Goal: Transaction & Acquisition: Purchase product/service

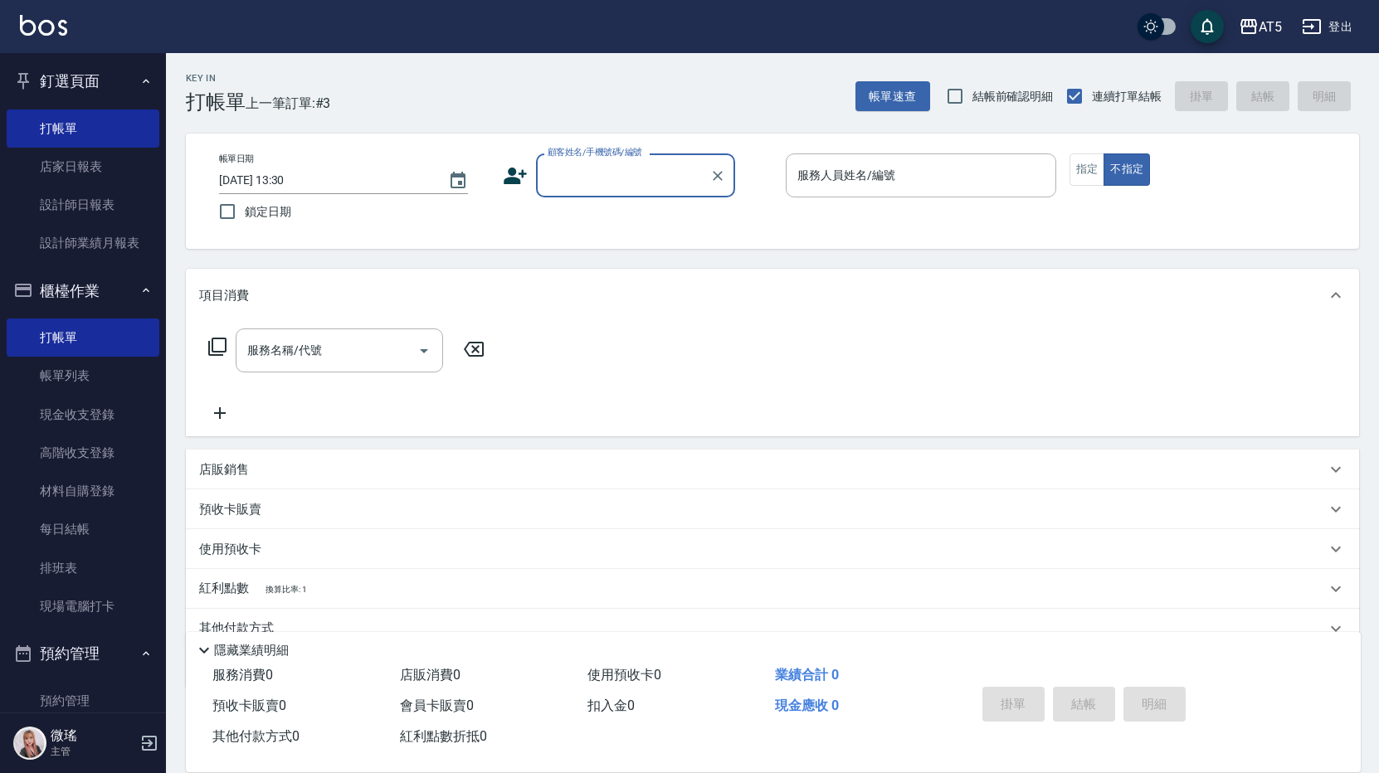
click at [0, 291] on html "AT5 登出 釘選頁面 打帳單 店家日報表 設計師日報表 設計師業績月報表 櫃檯作業 打帳單 帳單列表 現金收支登錄 高階收支登錄 材料自購登錄 每日結帳 排…" at bounding box center [689, 424] width 1379 height 848
click at [565, 368] on div "服務名稱/代號 服務名稱/代號" at bounding box center [772, 379] width 1173 height 114
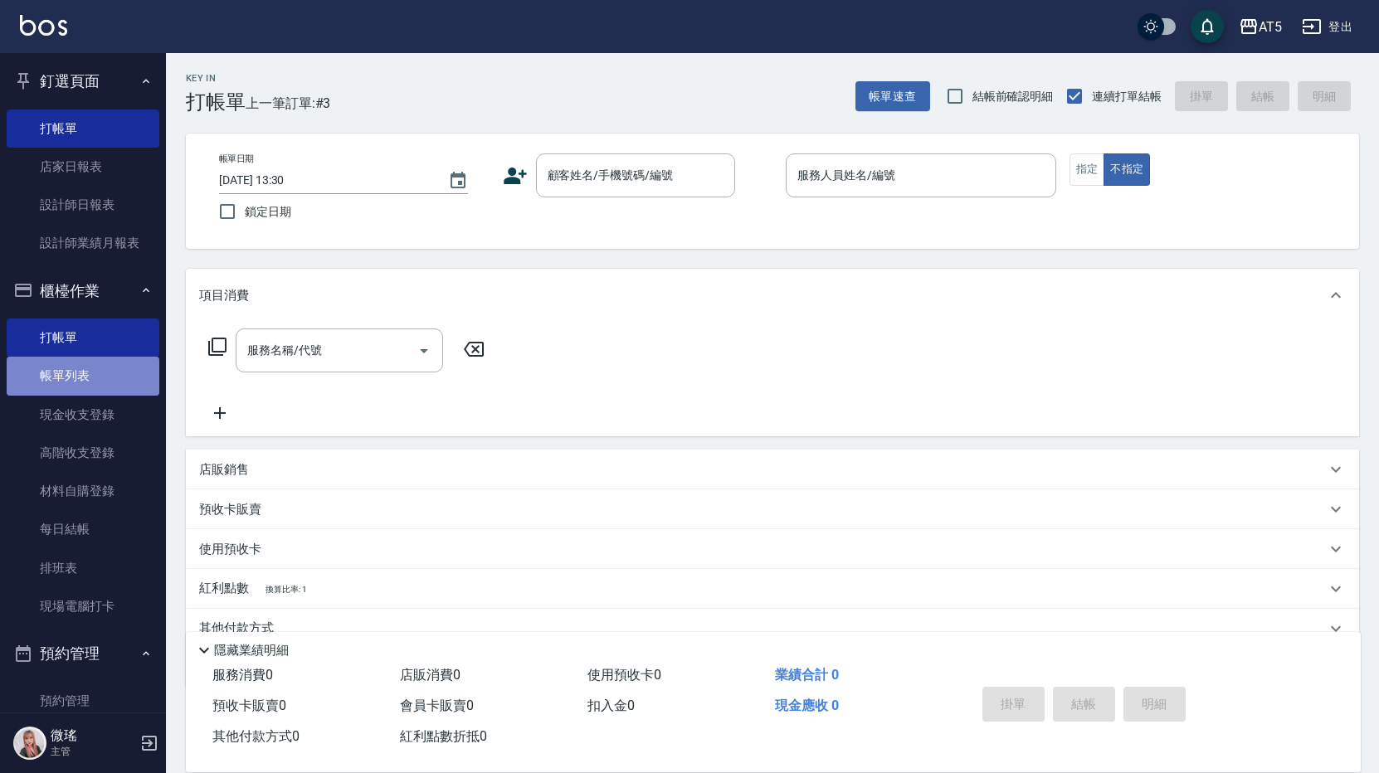
click at [95, 376] on link "帳單列表" at bounding box center [83, 376] width 153 height 38
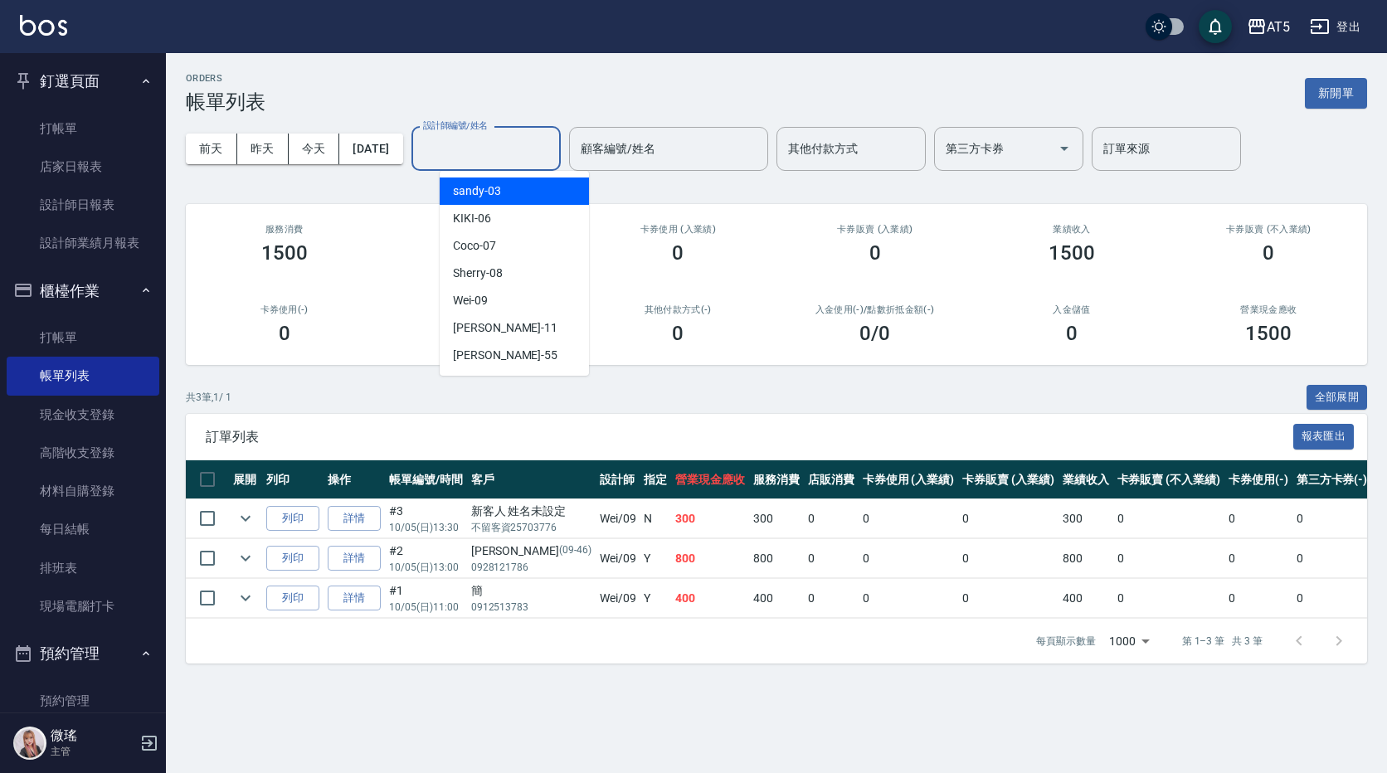
click at [489, 158] on input "設計師編號/姓名" at bounding box center [486, 148] width 134 height 29
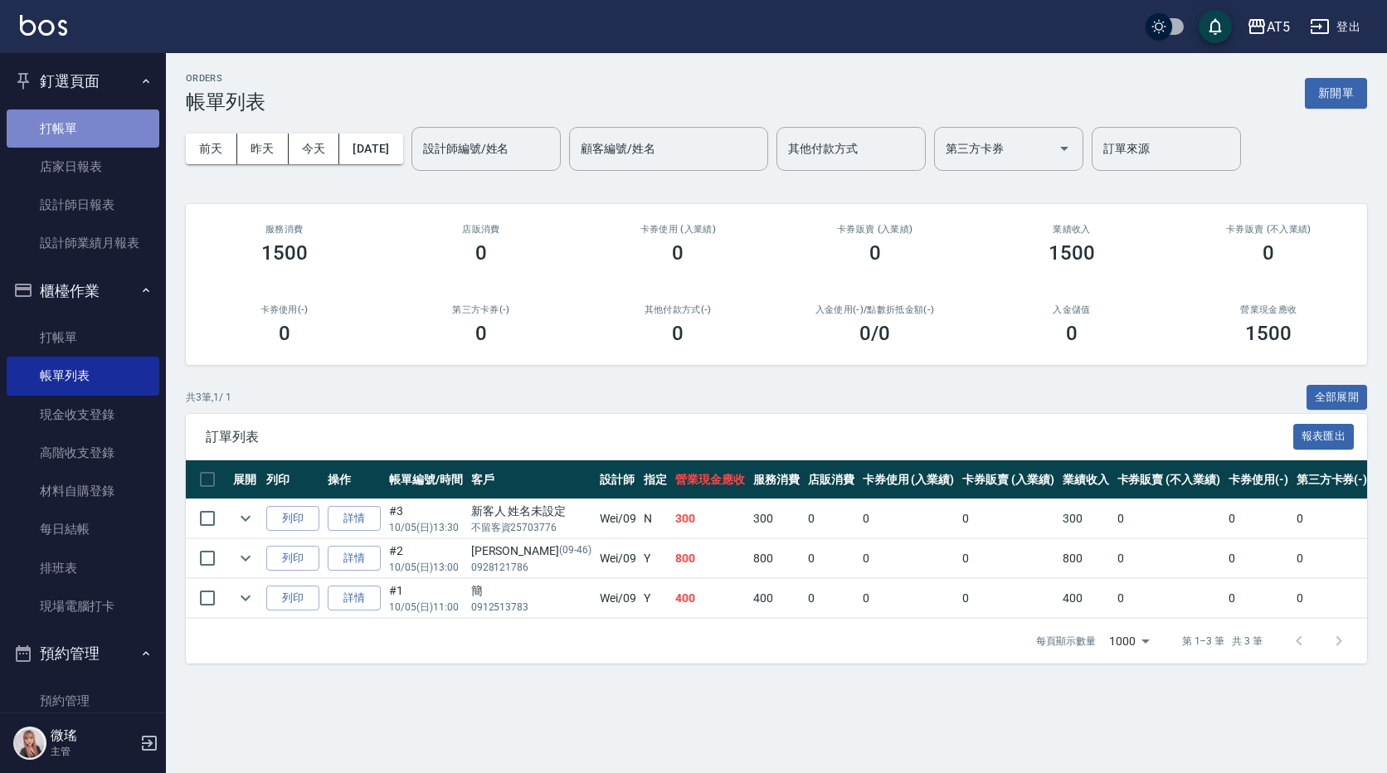
click at [129, 120] on link "打帳單" at bounding box center [83, 128] width 153 height 38
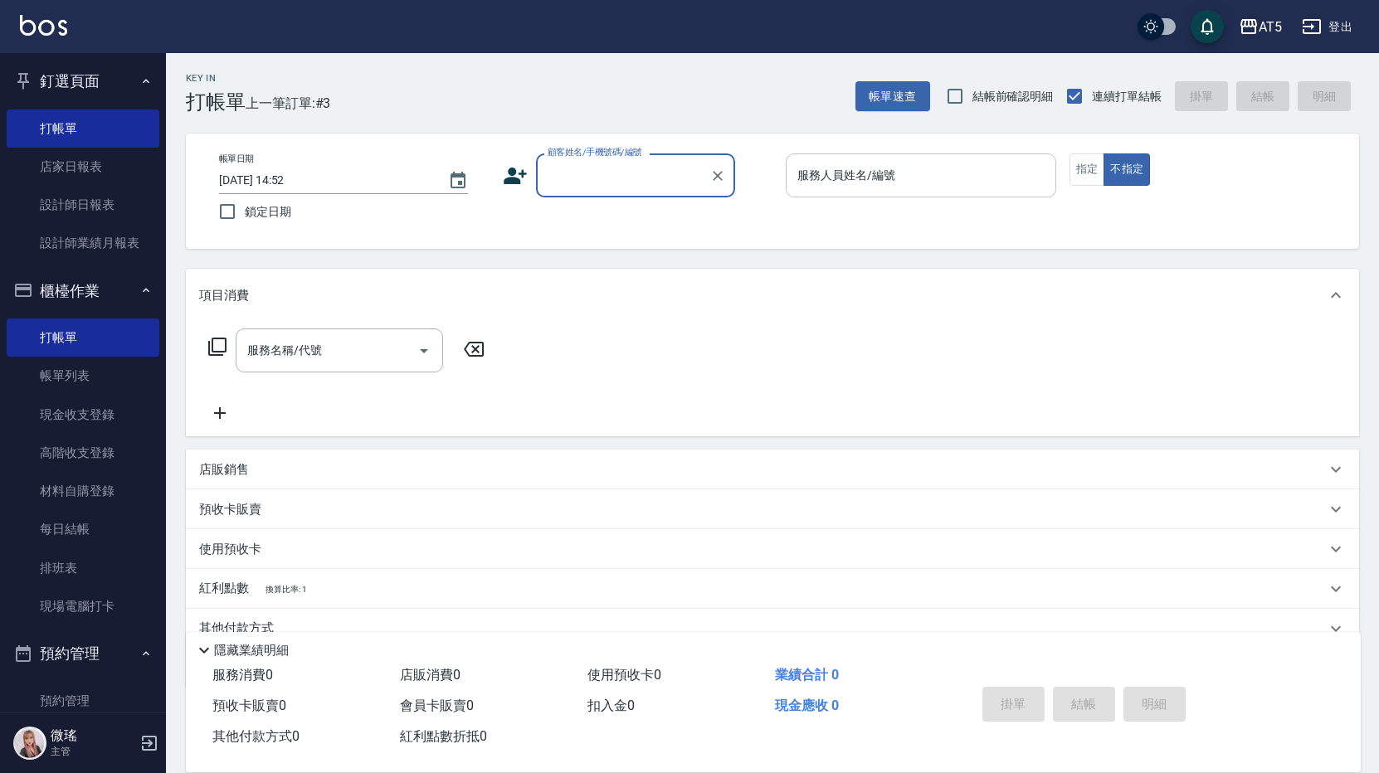
click at [896, 180] on input "服務人員姓名/編號" at bounding box center [920, 175] width 255 height 29
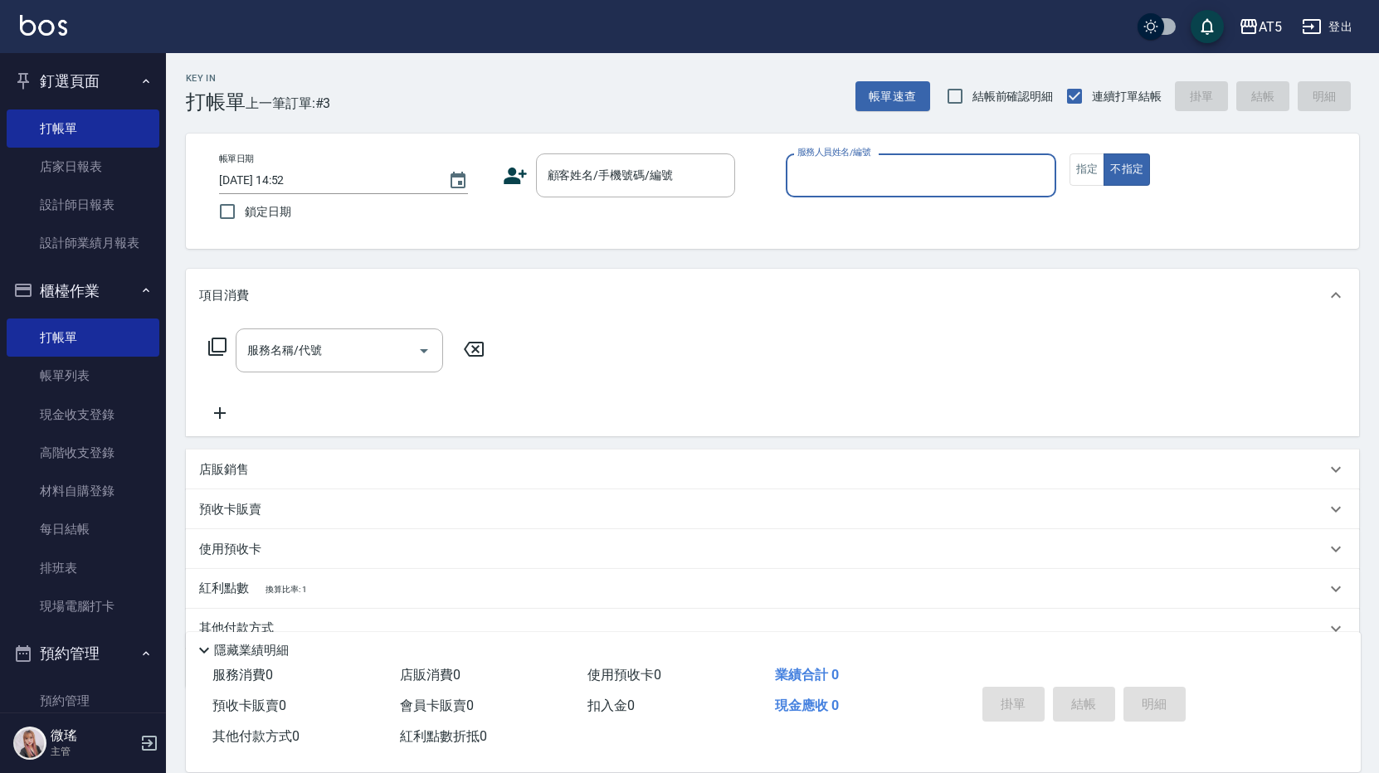
click at [874, 184] on input "服務人員姓名/編號" at bounding box center [920, 175] width 255 height 29
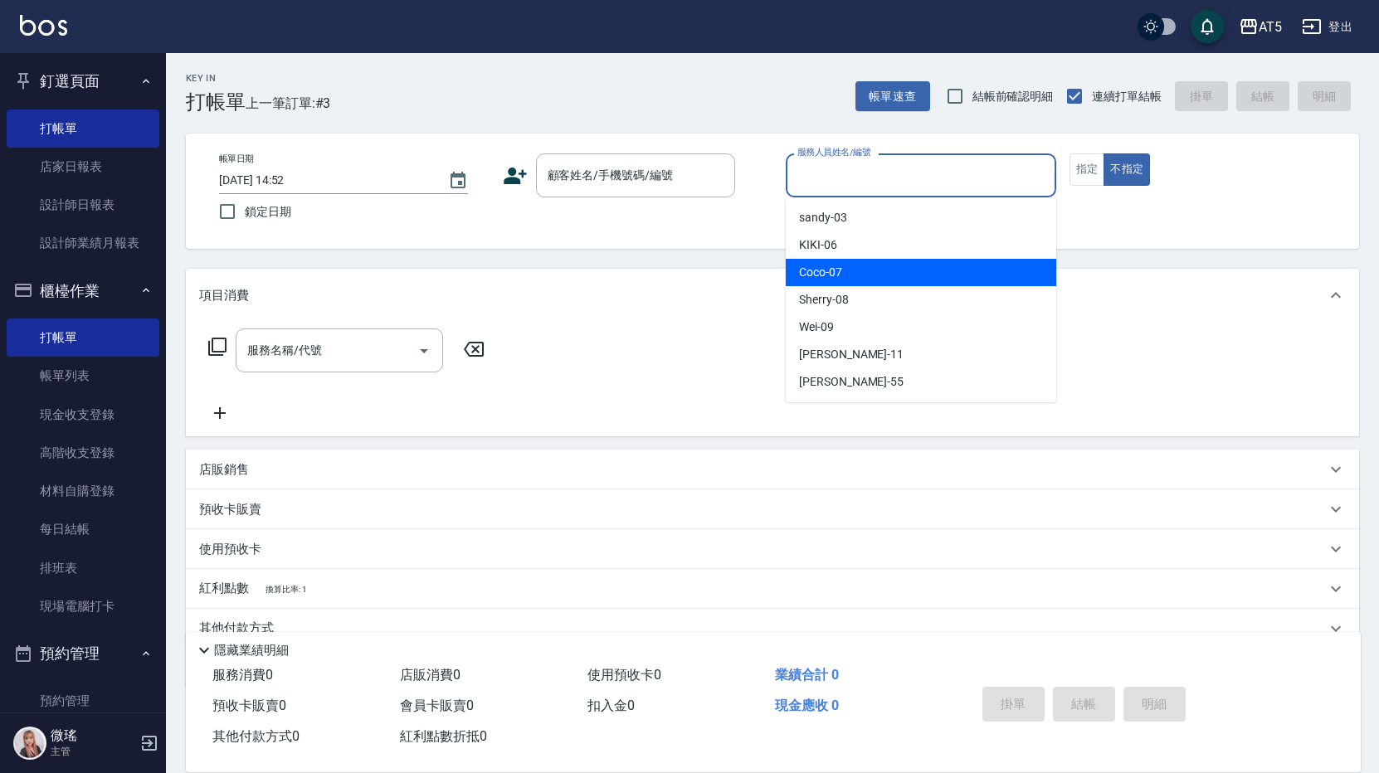
click at [873, 285] on div "Coco -07" at bounding box center [921, 272] width 270 height 27
type input "Coco-07"
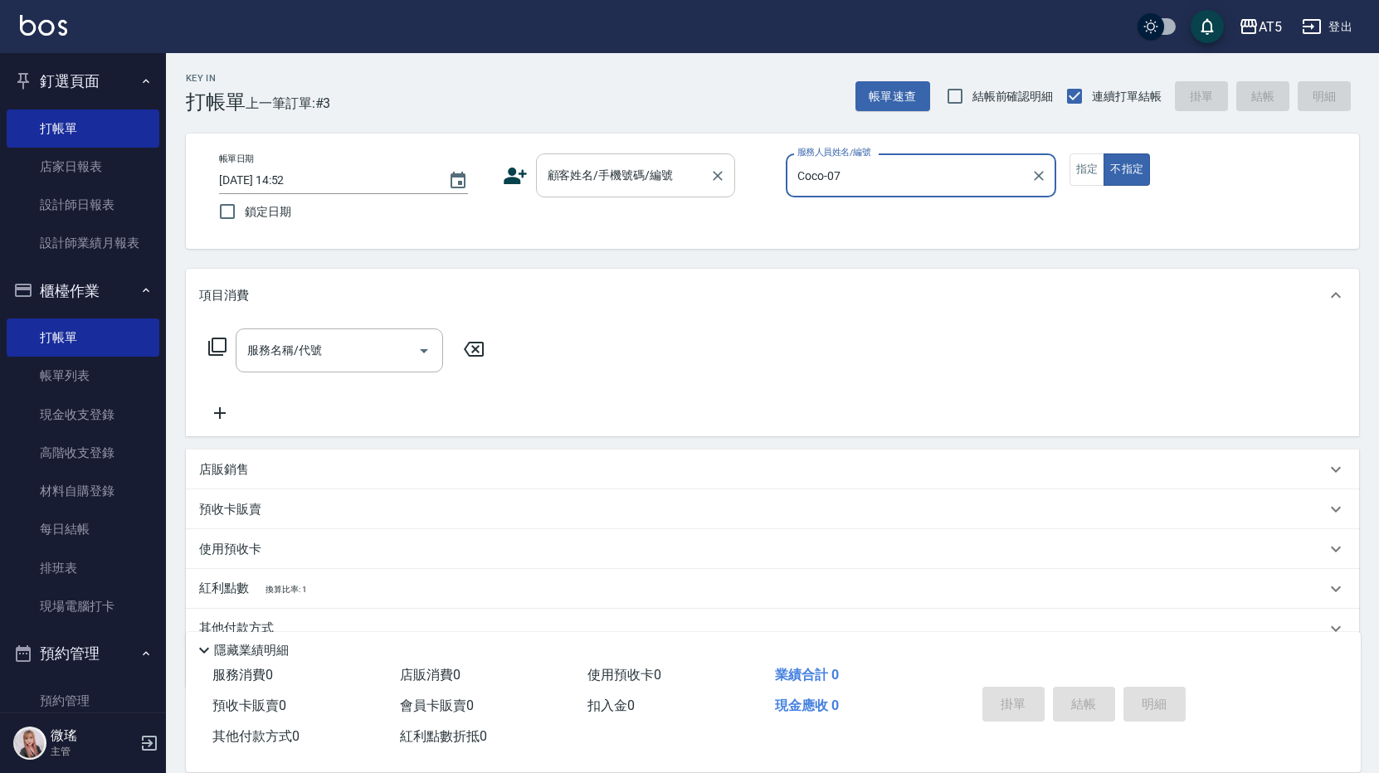
click at [635, 179] on div "顧客姓名/手機號碼/編號 顧客姓名/手機號碼/編號" at bounding box center [635, 175] width 199 height 44
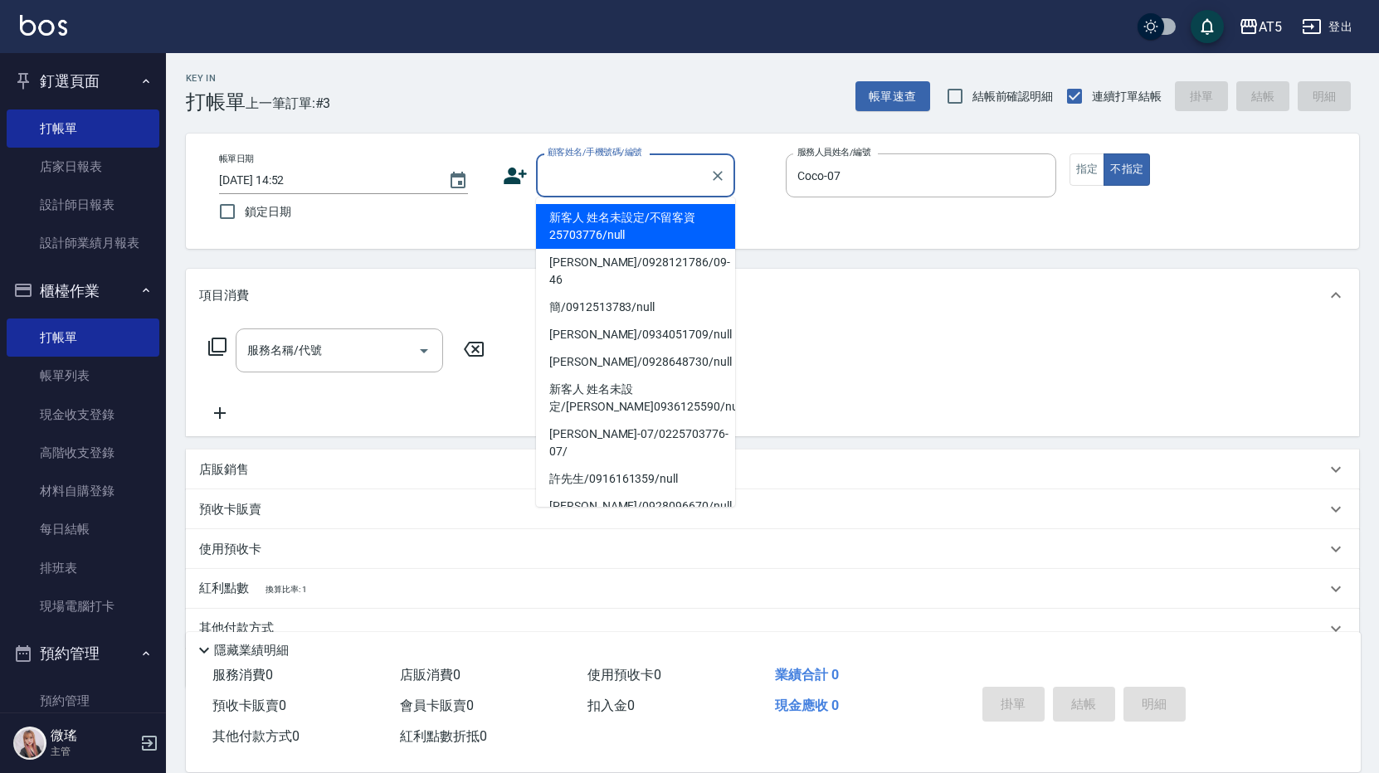
click at [596, 178] on input "顧客姓名/手機號碼/編號" at bounding box center [622, 175] width 159 height 29
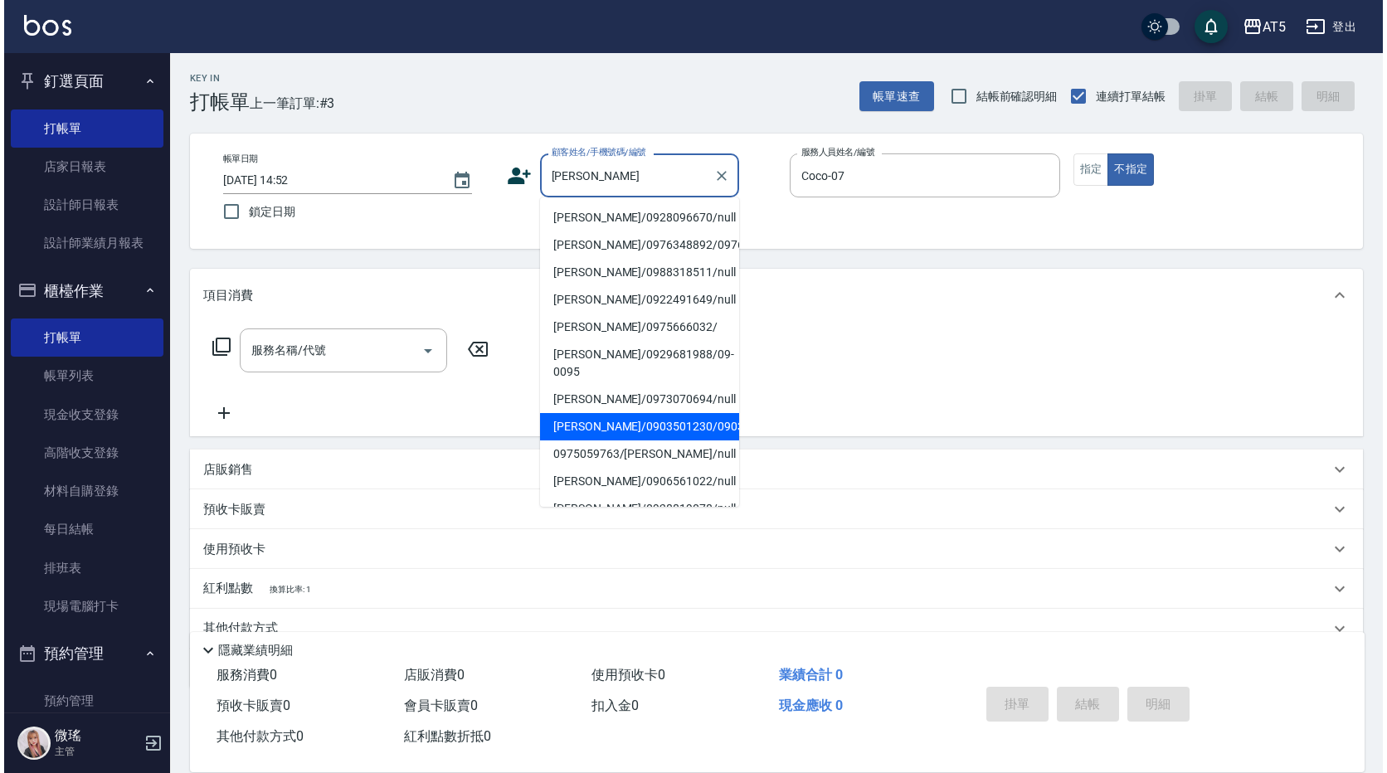
scroll to position [249, 0]
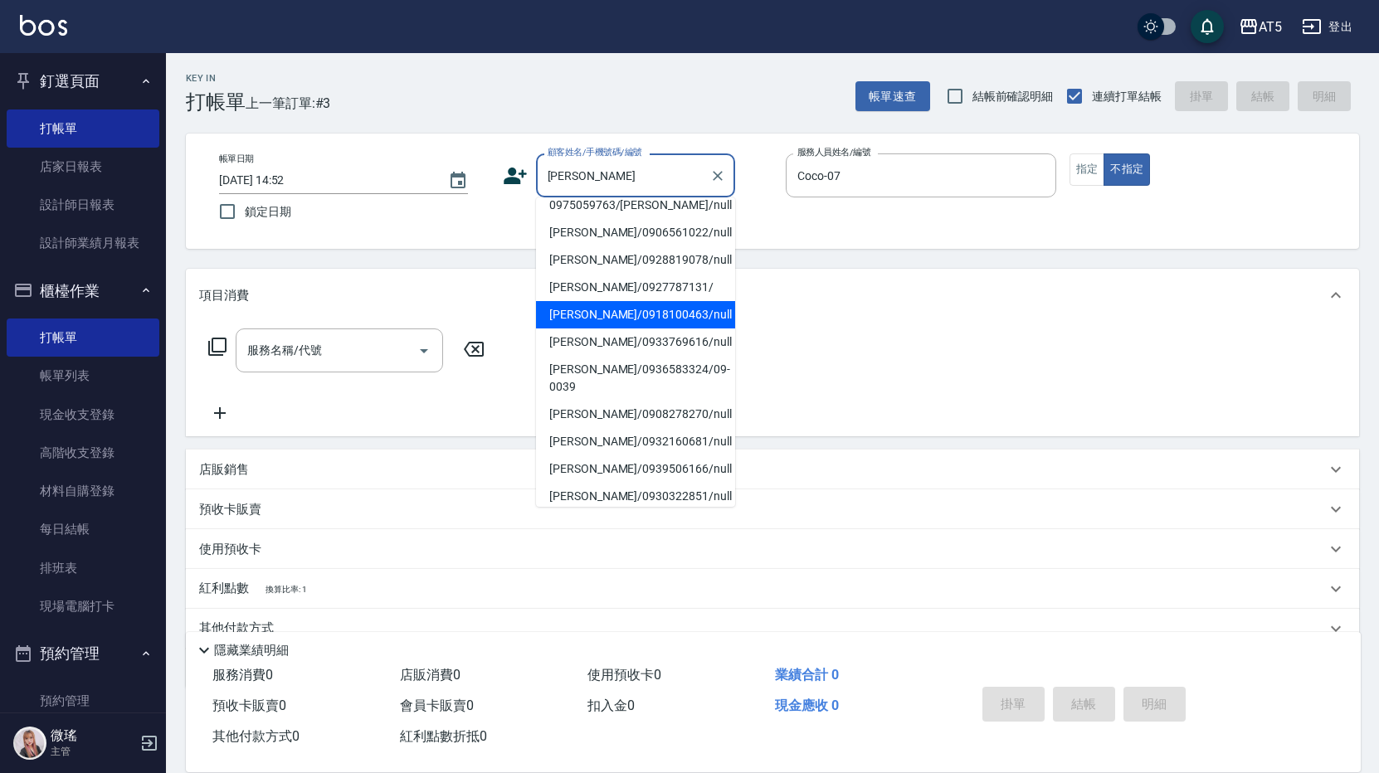
click at [611, 65] on li "[PERSON_NAME]/0922491649/null" at bounding box center [635, 50] width 199 height 27
click at [611, 318] on div "項目消費" at bounding box center [772, 295] width 1173 height 53
type input "[PERSON_NAME]/0922491649/null"
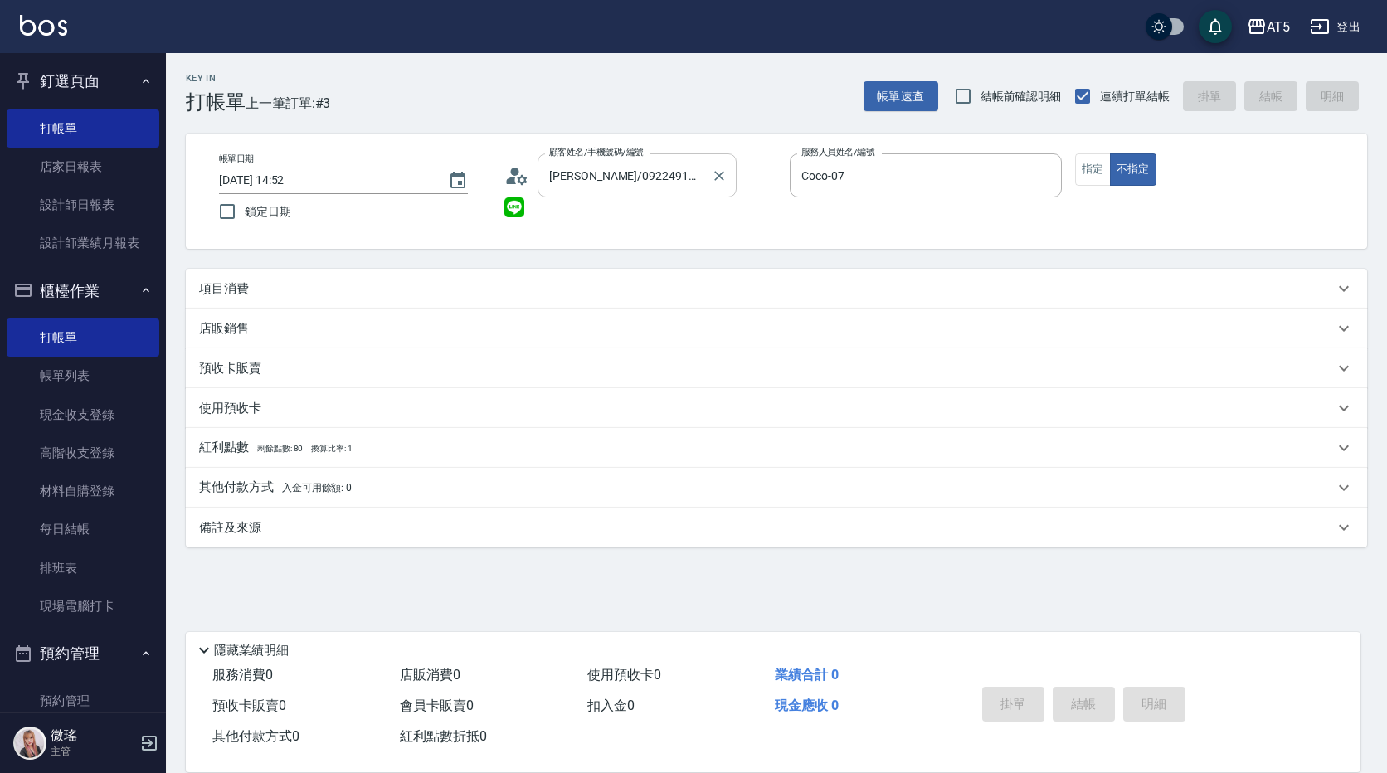
click at [624, 181] on input "[PERSON_NAME]/0922491649/null" at bounding box center [624, 175] width 159 height 29
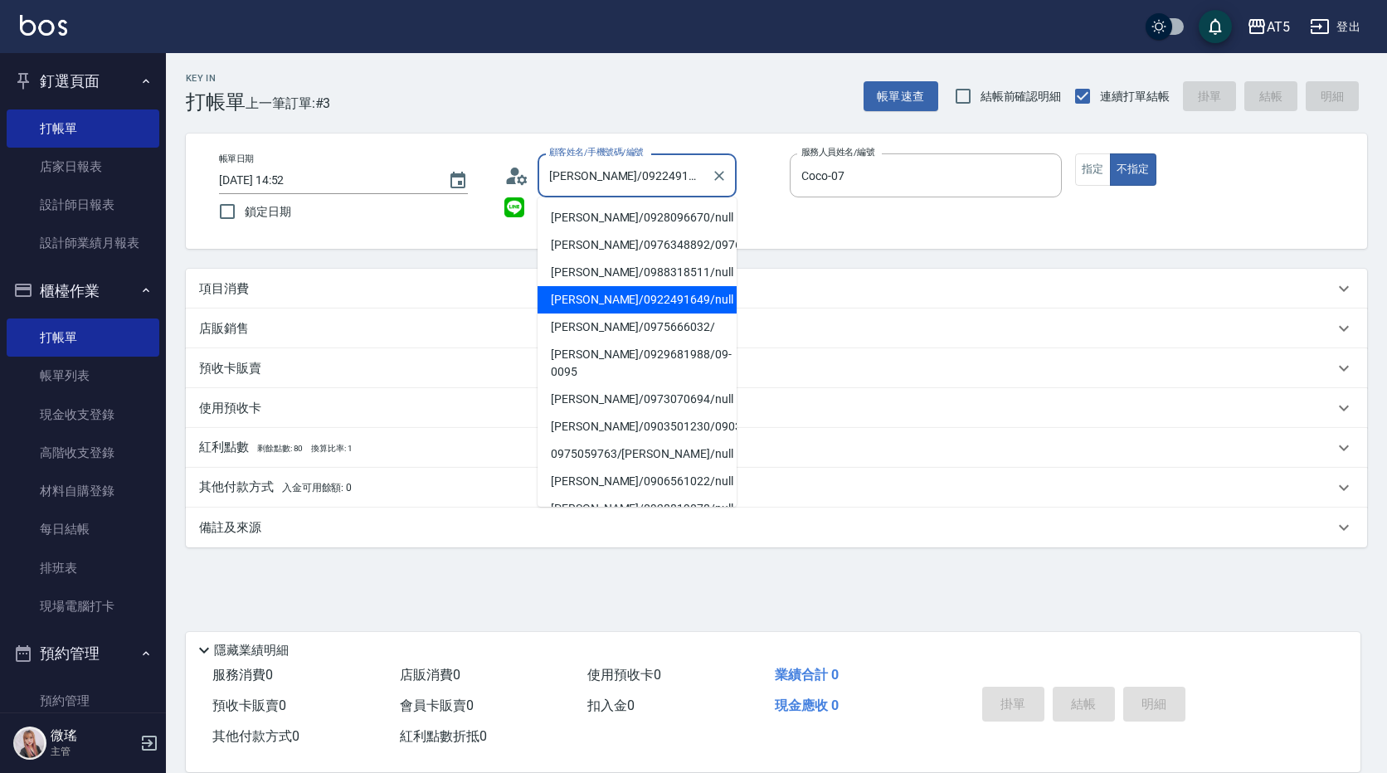
click at [624, 181] on input "[PERSON_NAME]/0922491649/null" at bounding box center [624, 175] width 159 height 29
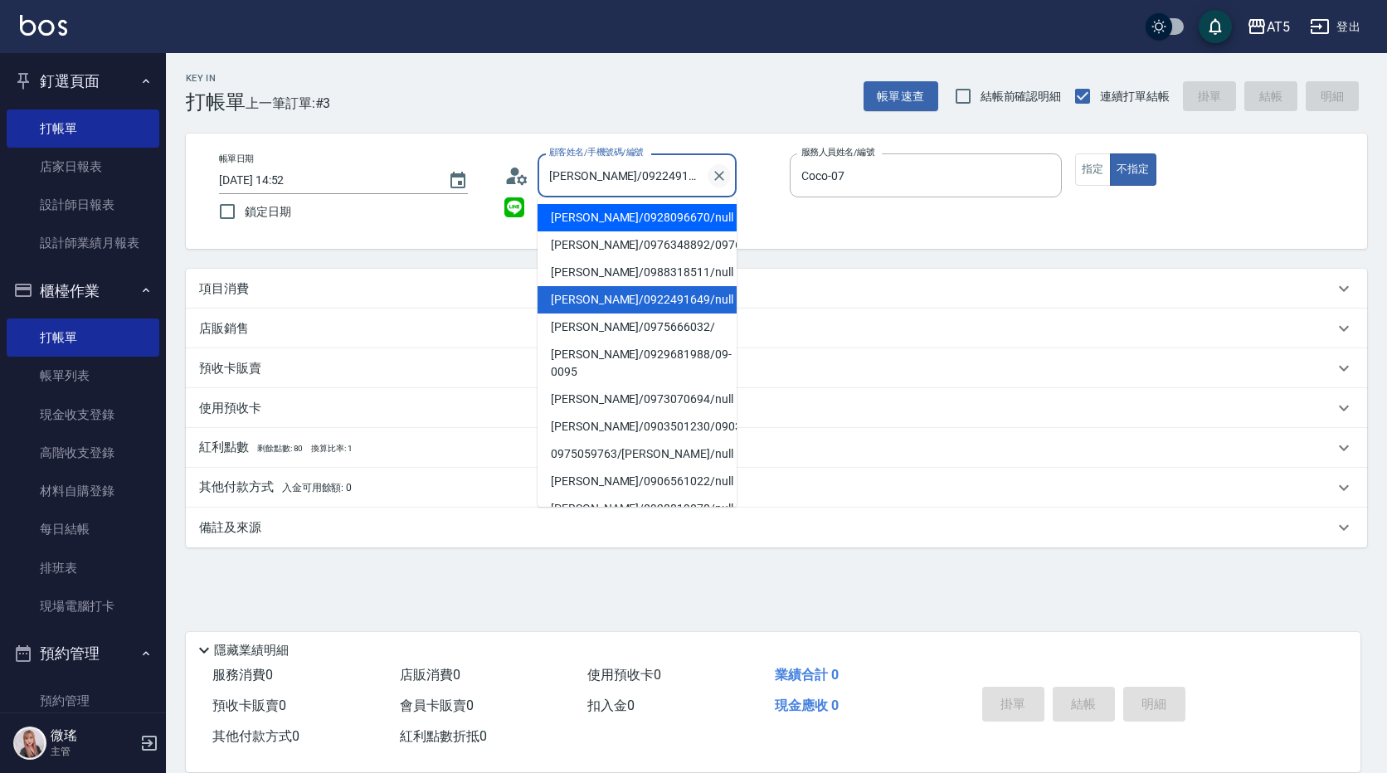
click at [721, 178] on icon "Clear" at bounding box center [719, 176] width 17 height 17
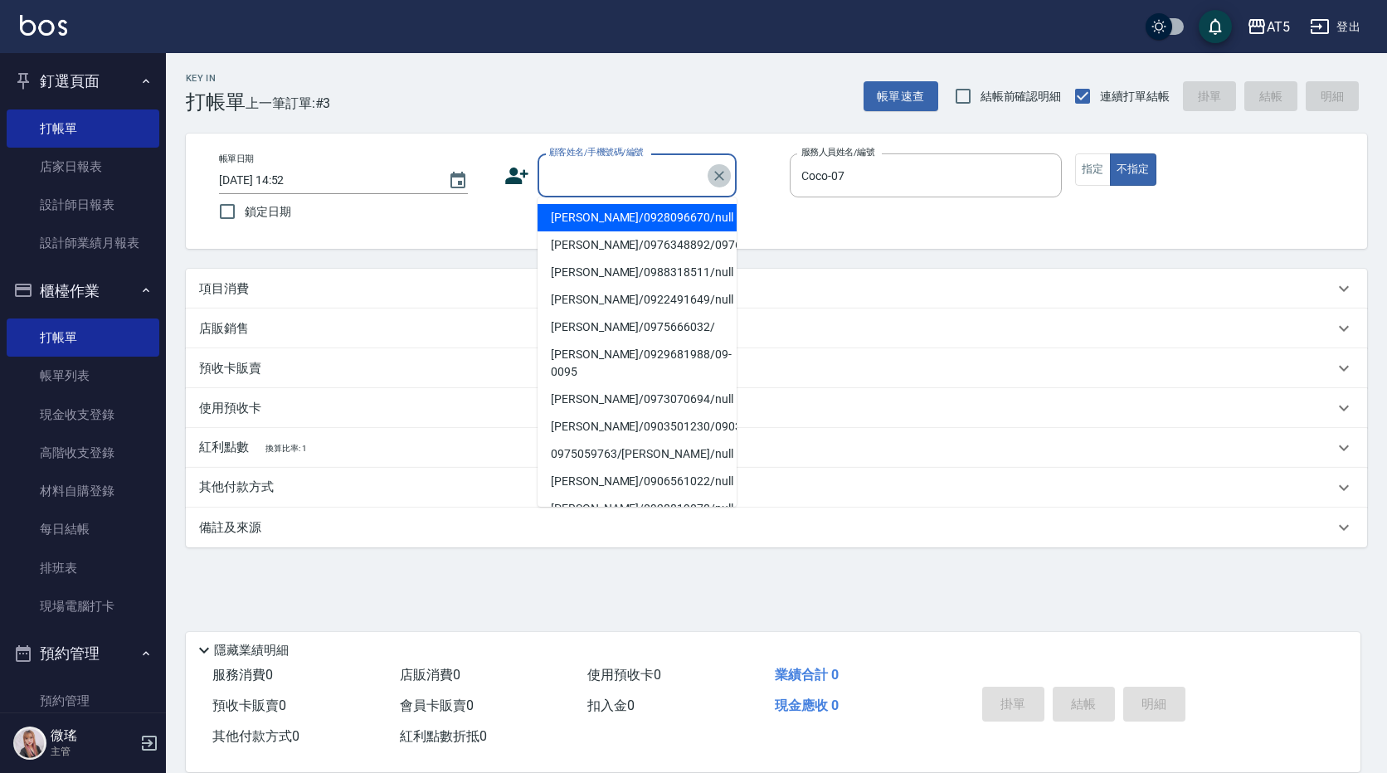
click at [715, 174] on icon "Clear" at bounding box center [719, 176] width 17 height 17
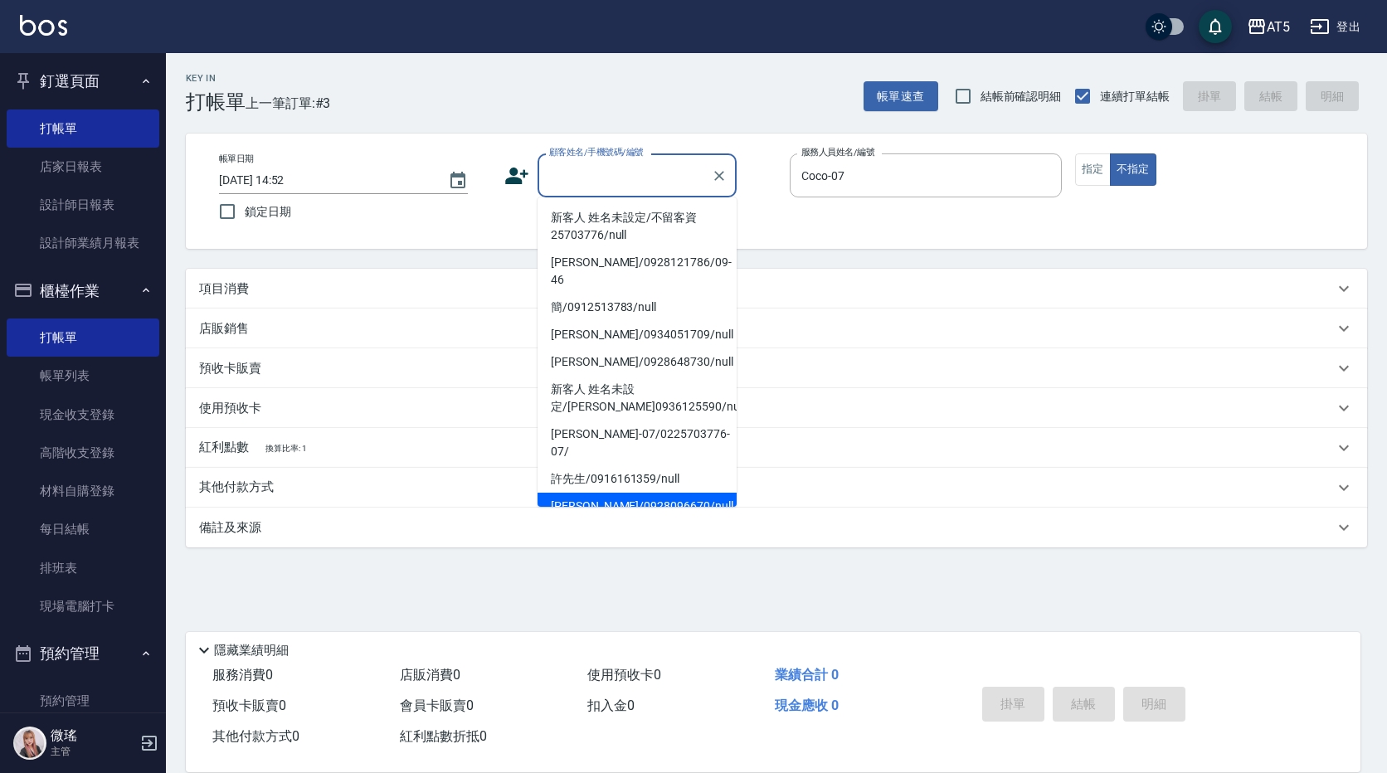
click at [644, 172] on input "顧客姓名/手機號碼/編號" at bounding box center [624, 175] width 159 height 29
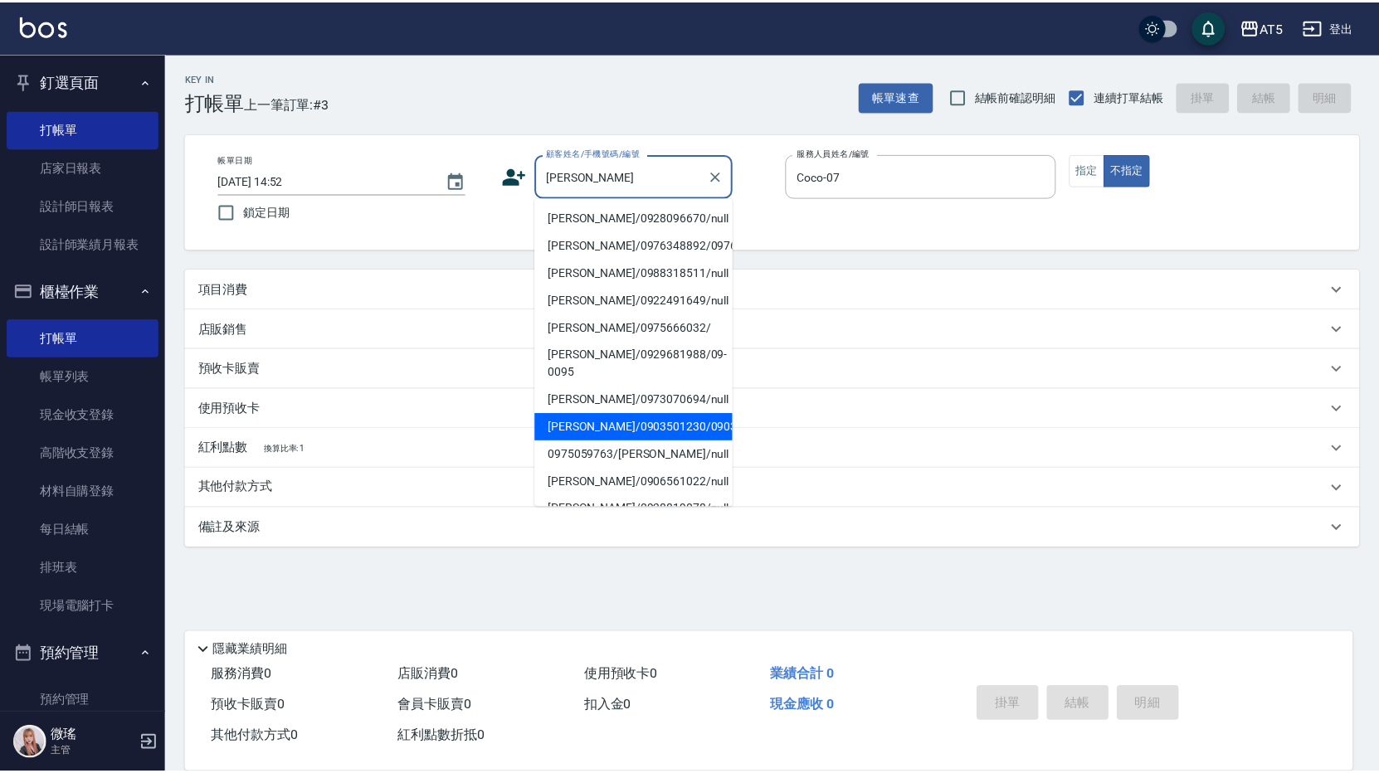
scroll to position [166, 0]
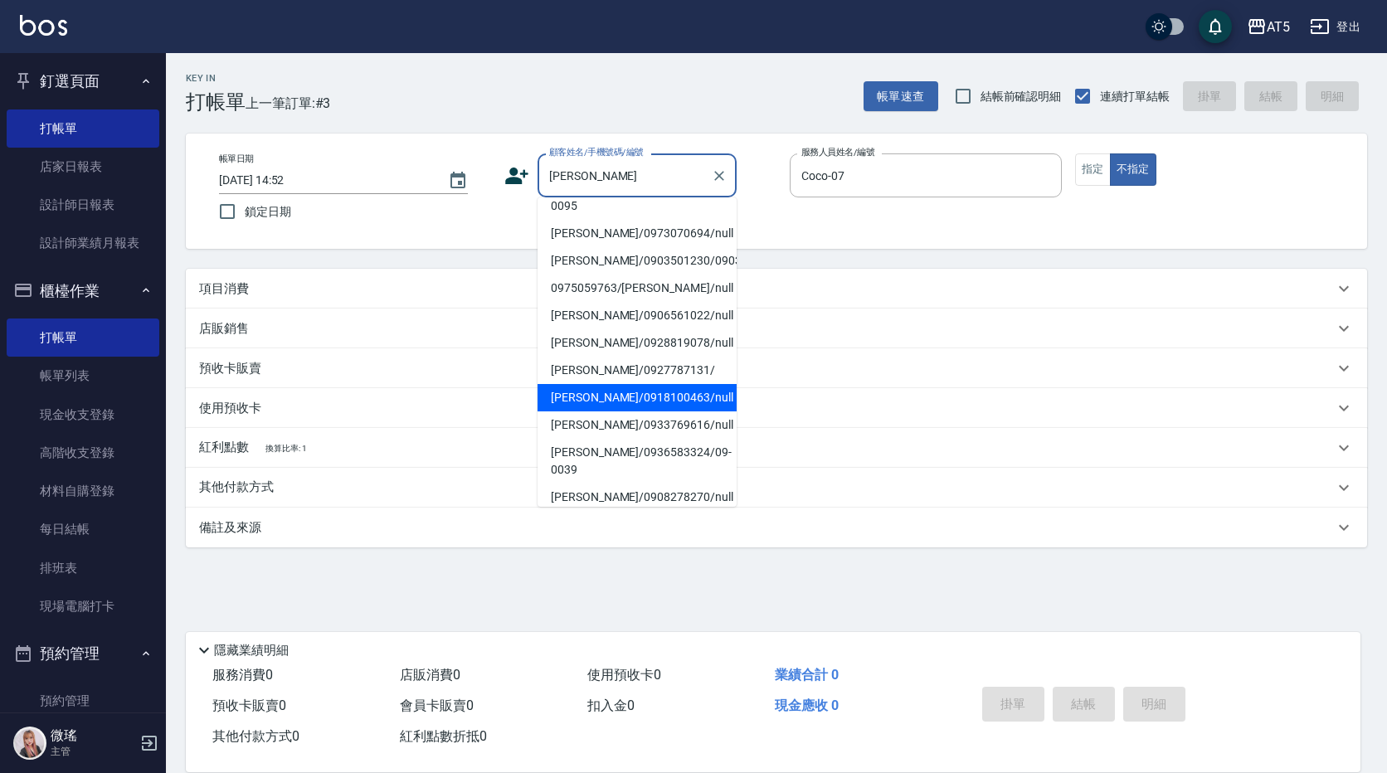
click at [594, 247] on li "[PERSON_NAME]/0973070694/null" at bounding box center [637, 233] width 199 height 27
click at [594, 400] on div "使用預收卡" at bounding box center [766, 408] width 1135 height 17
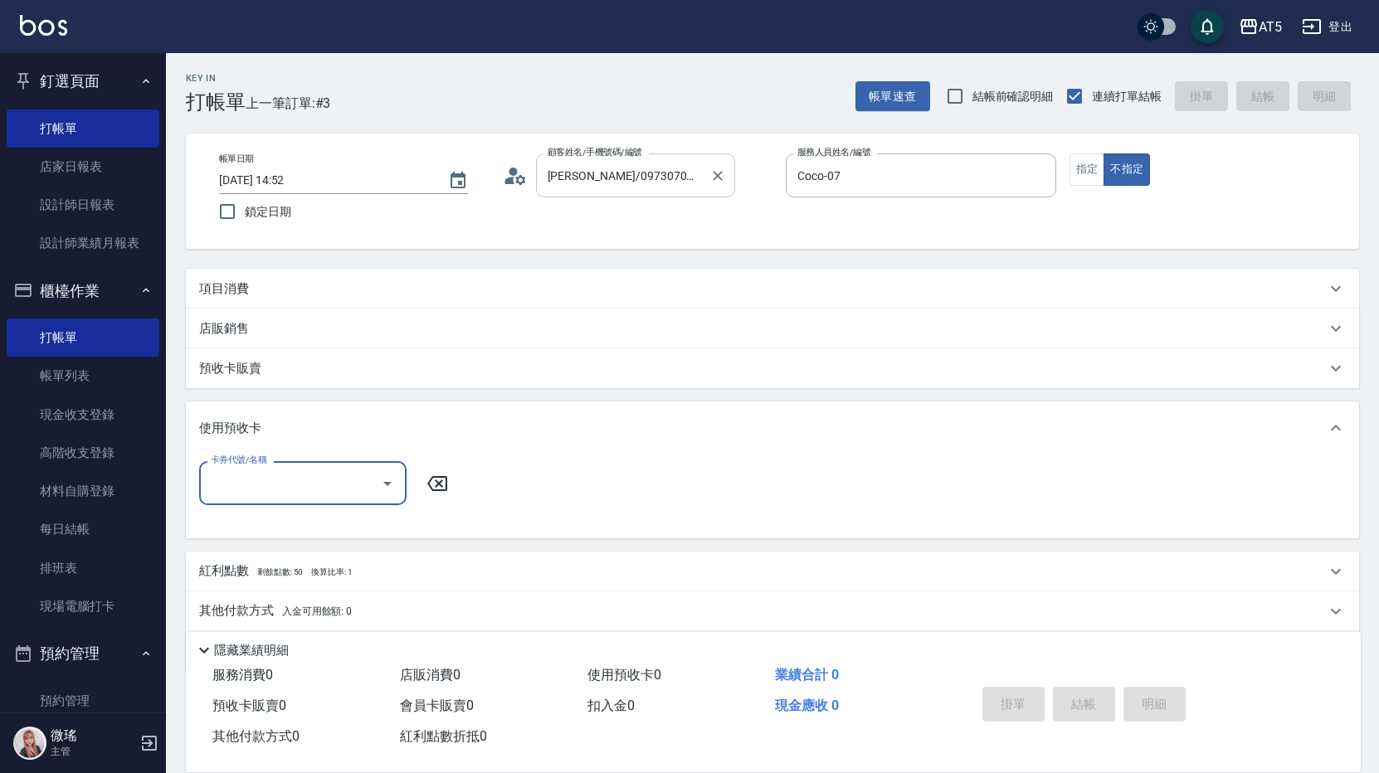
scroll to position [0, 0]
click at [599, 163] on input "[PERSON_NAME]/0973070694/null" at bounding box center [622, 175] width 159 height 29
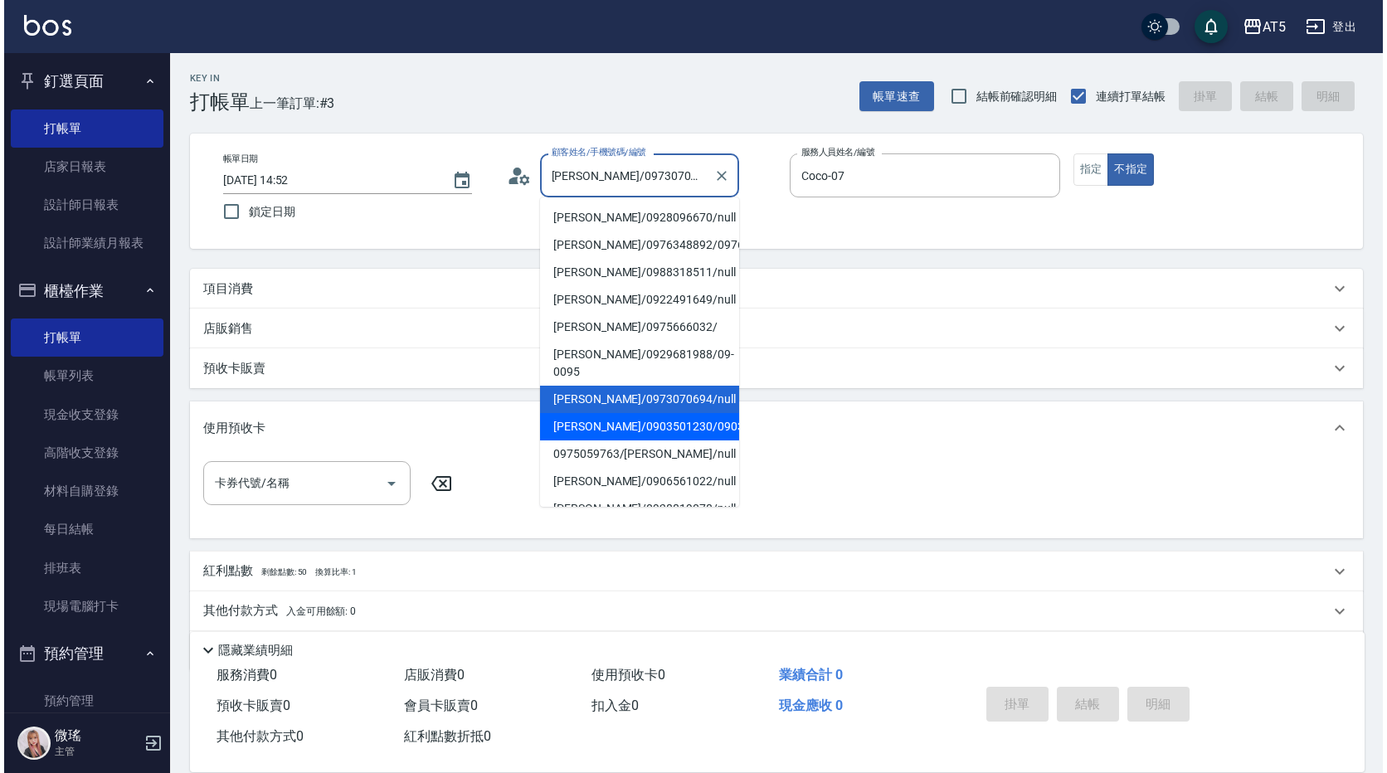
scroll to position [166, 0]
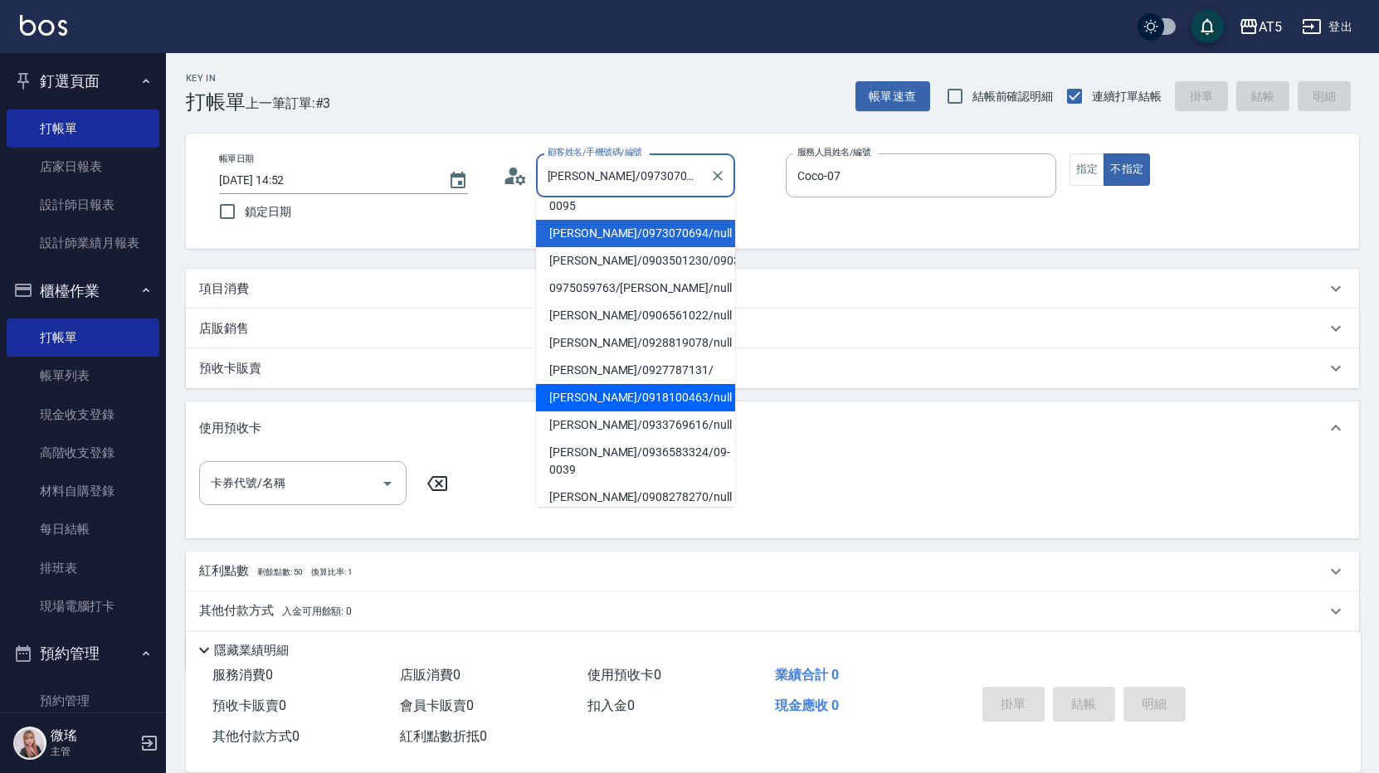
click at [624, 390] on li "[PERSON_NAME]/0918100463/null" at bounding box center [635, 397] width 199 height 27
type input "[PERSON_NAME]/0918100463/null"
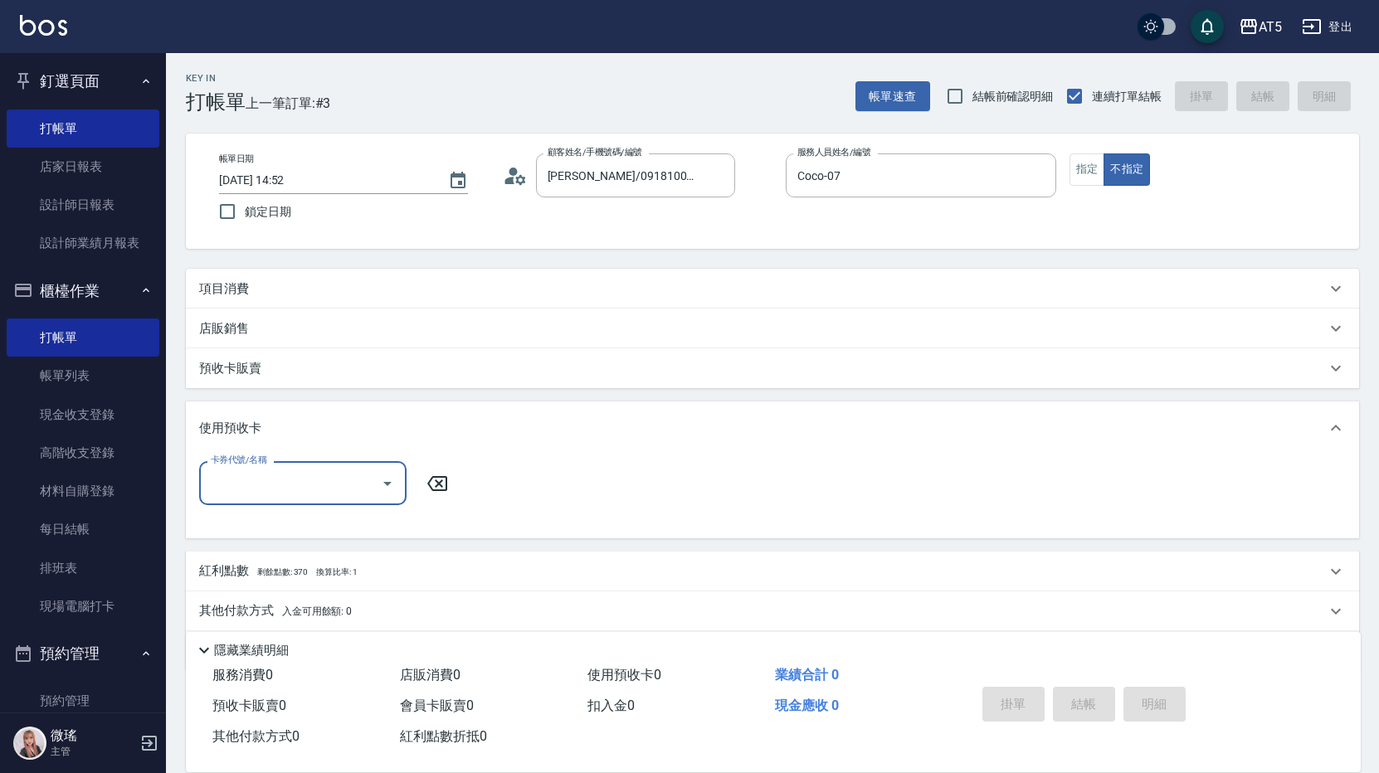
click at [515, 178] on icon at bounding box center [515, 175] width 25 height 25
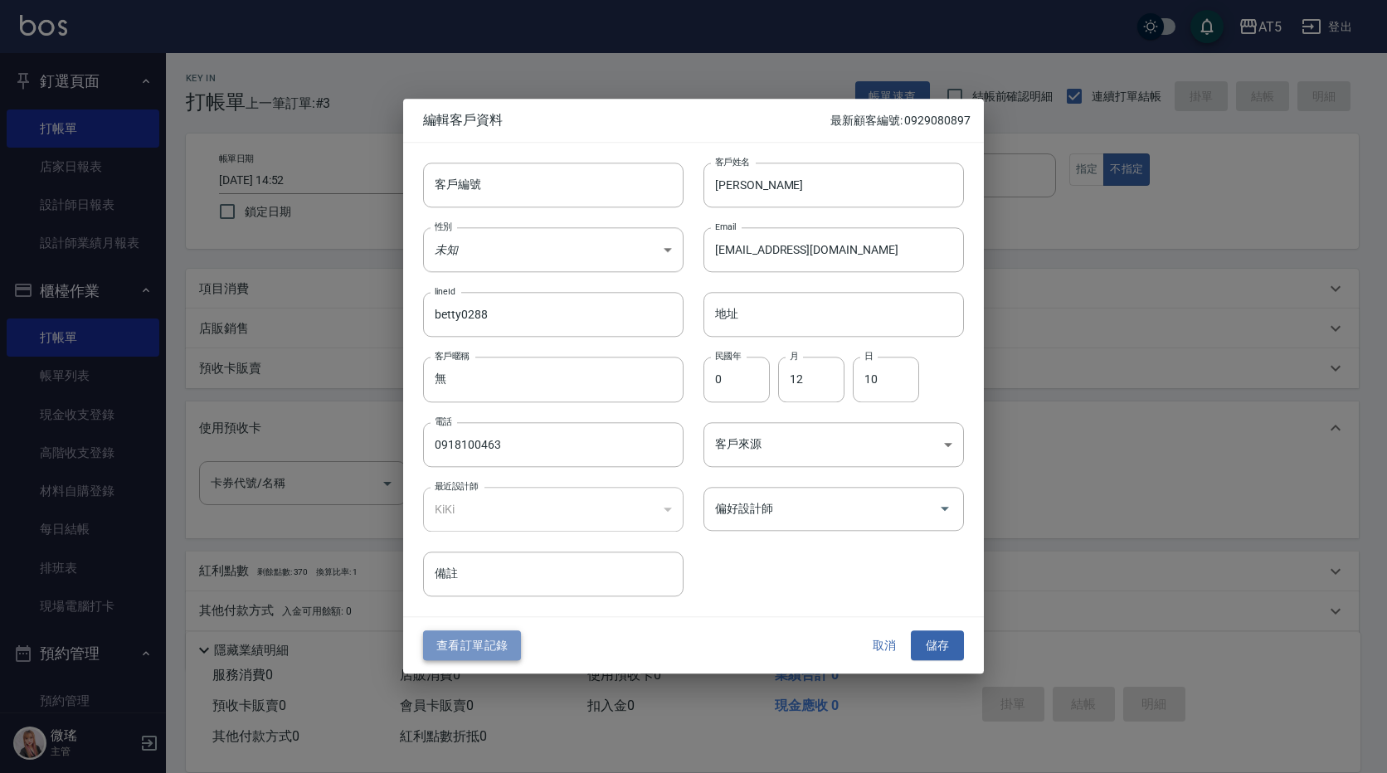
click at [476, 640] on button "查看訂單記錄" at bounding box center [472, 645] width 98 height 31
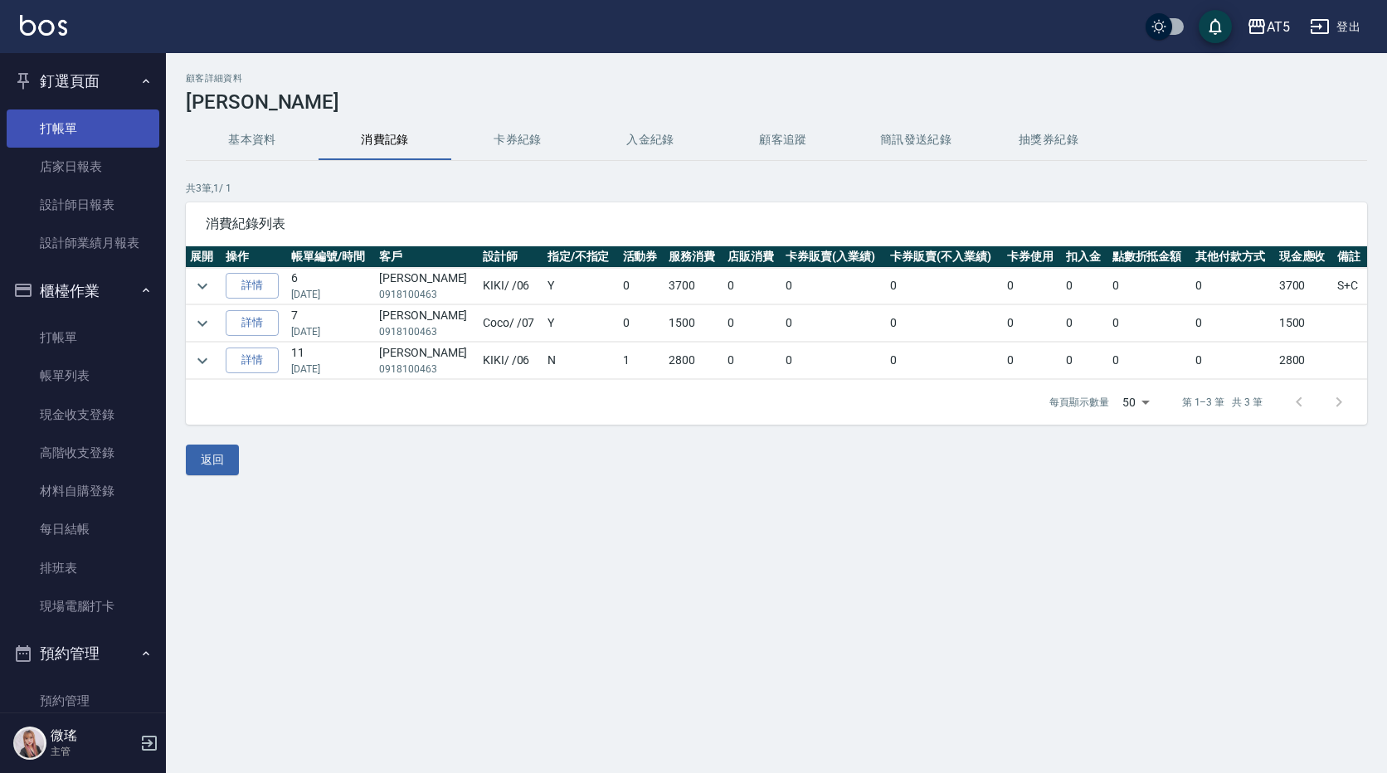
click at [75, 134] on link "打帳單" at bounding box center [83, 128] width 153 height 38
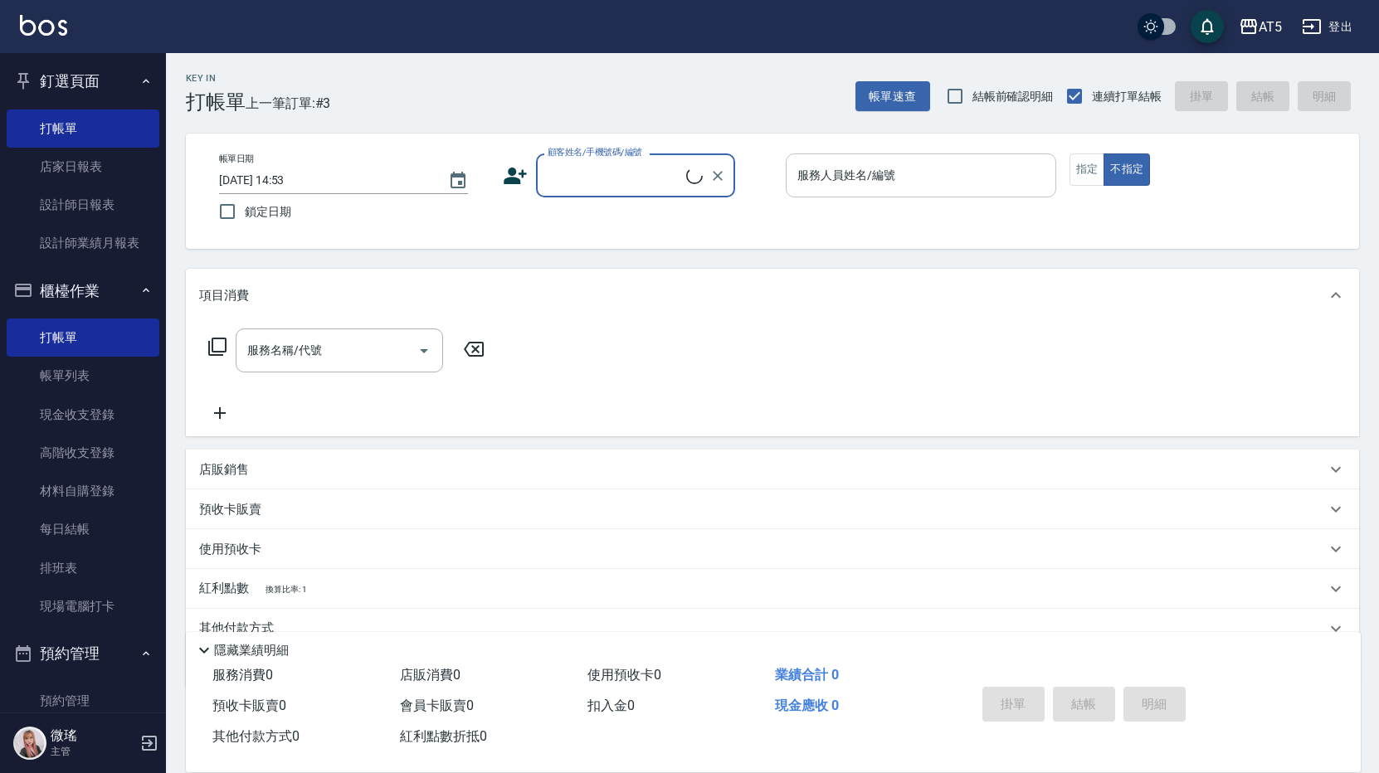
click at [922, 186] on input "服務人員姓名/編號" at bounding box center [920, 175] width 255 height 29
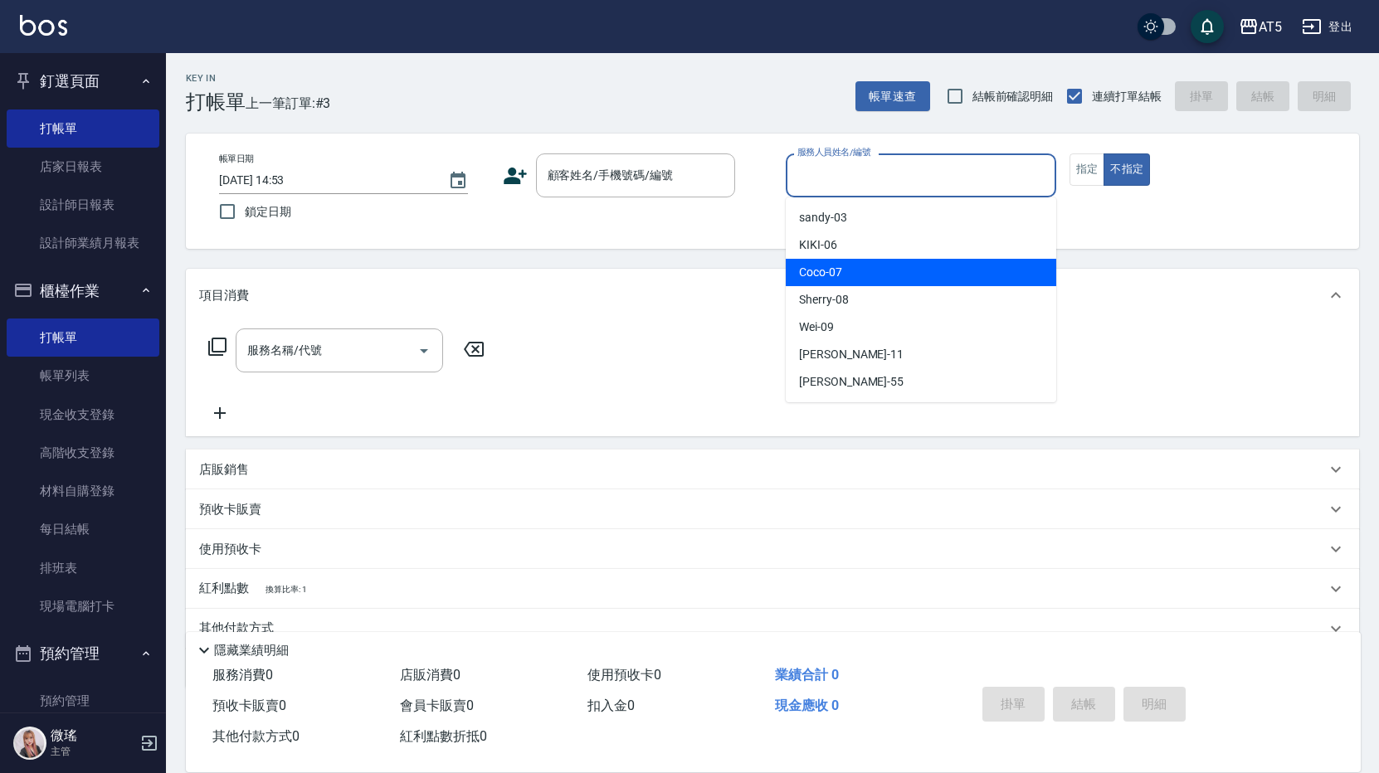
click at [905, 276] on div "Coco -07" at bounding box center [921, 272] width 270 height 27
type input "Coco-07"
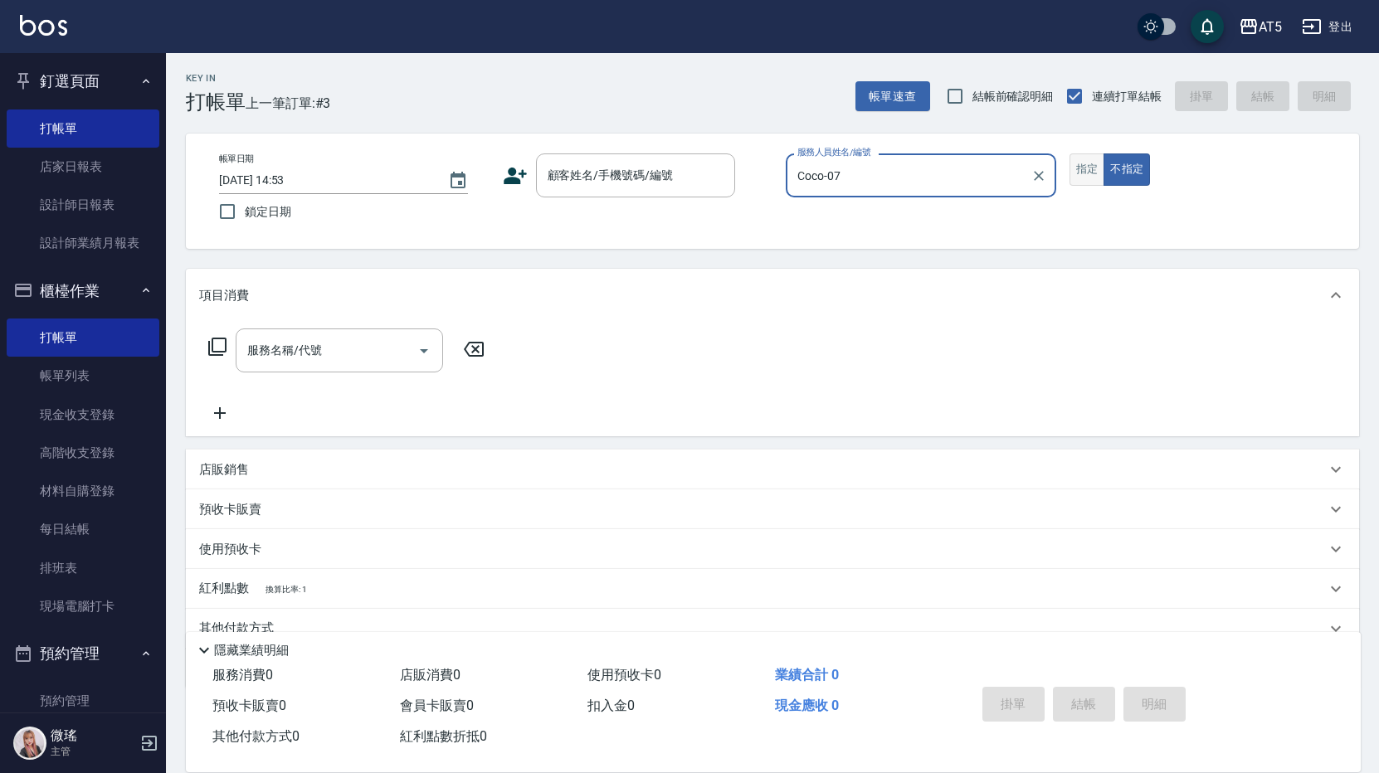
click at [1093, 163] on button "指定" at bounding box center [1087, 169] width 36 height 32
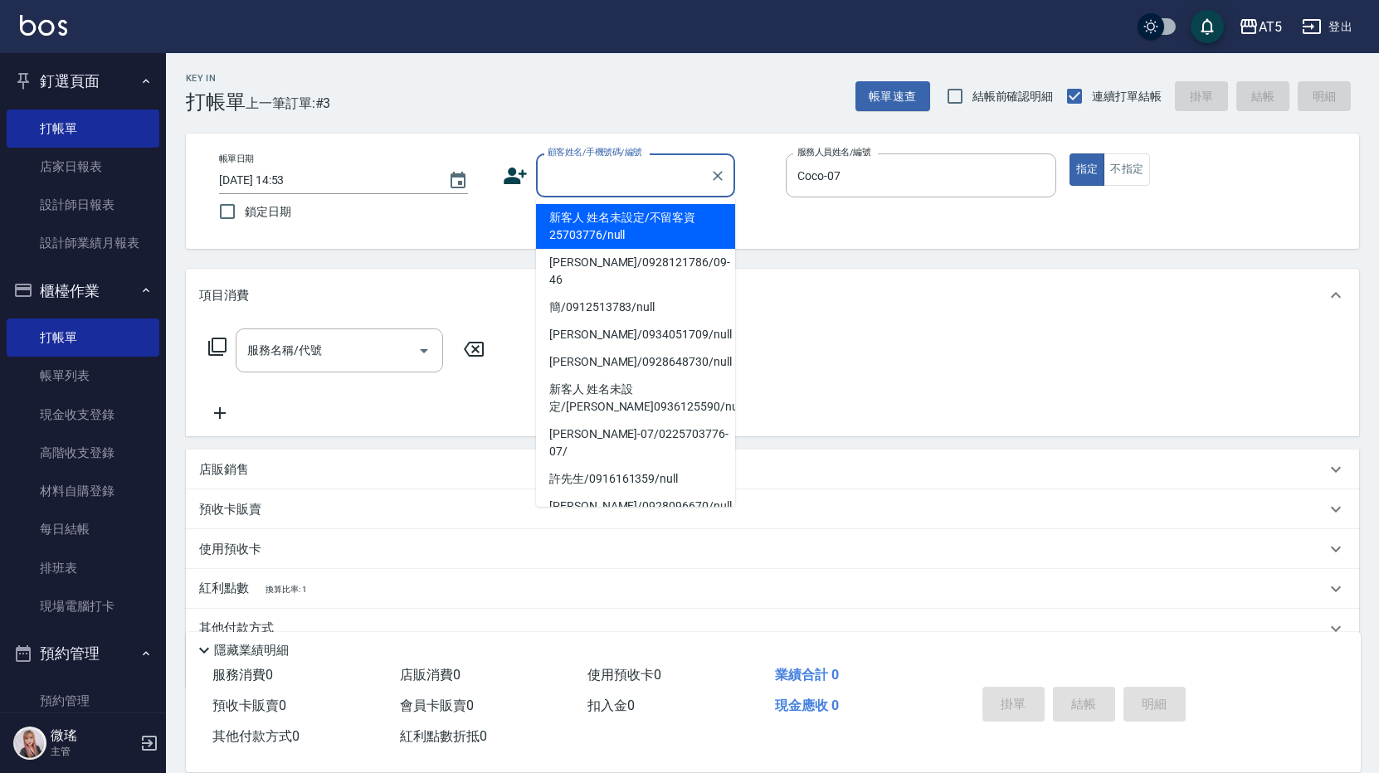
click at [645, 168] on input "顧客姓名/手機號碼/編號" at bounding box center [622, 175] width 159 height 29
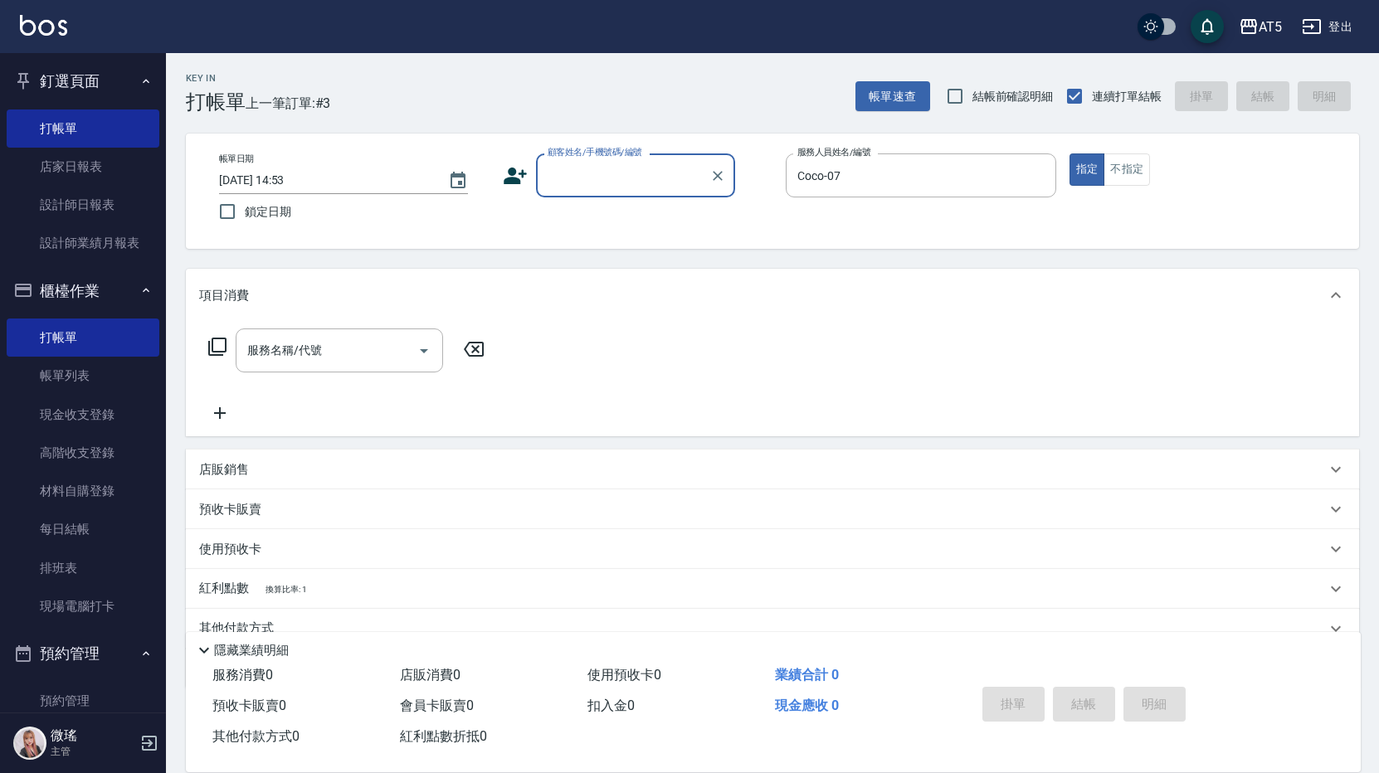
click at [613, 171] on input "顧客姓名/手機號碼/編號" at bounding box center [622, 175] width 159 height 29
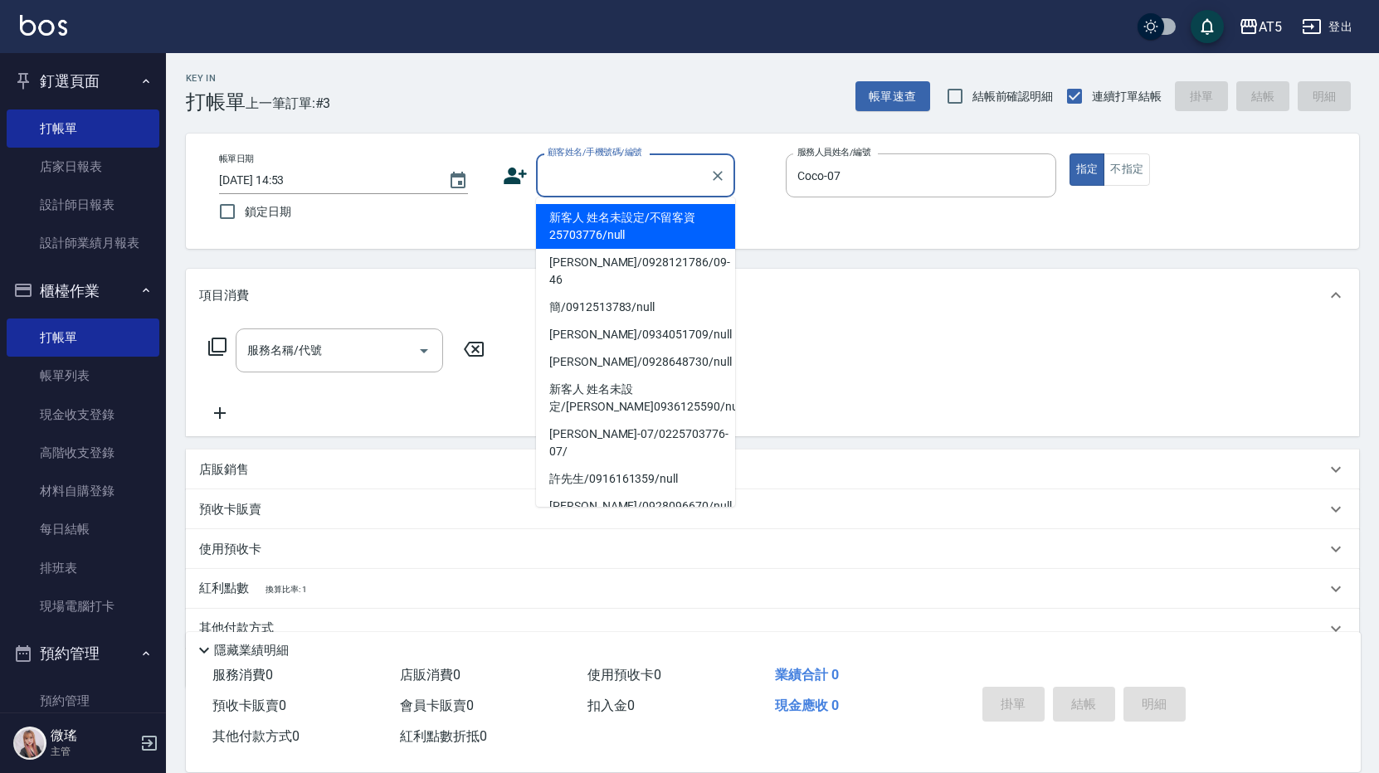
click at [613, 171] on input "顧客姓名/手機號碼/編號" at bounding box center [622, 175] width 159 height 29
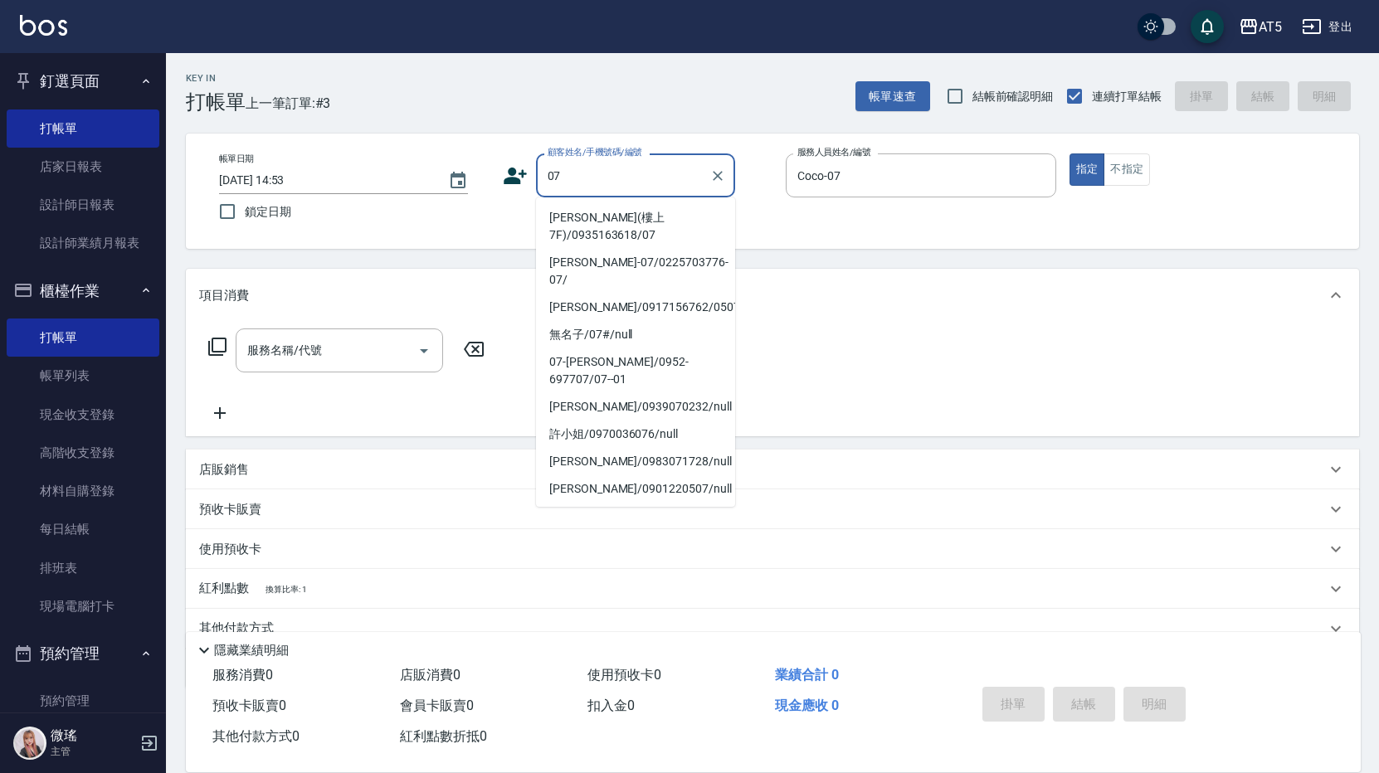
click at [611, 187] on input "07" at bounding box center [622, 175] width 159 height 29
click at [615, 321] on li "無名子/07#/null" at bounding box center [635, 334] width 199 height 27
type input "無名子/07#/null"
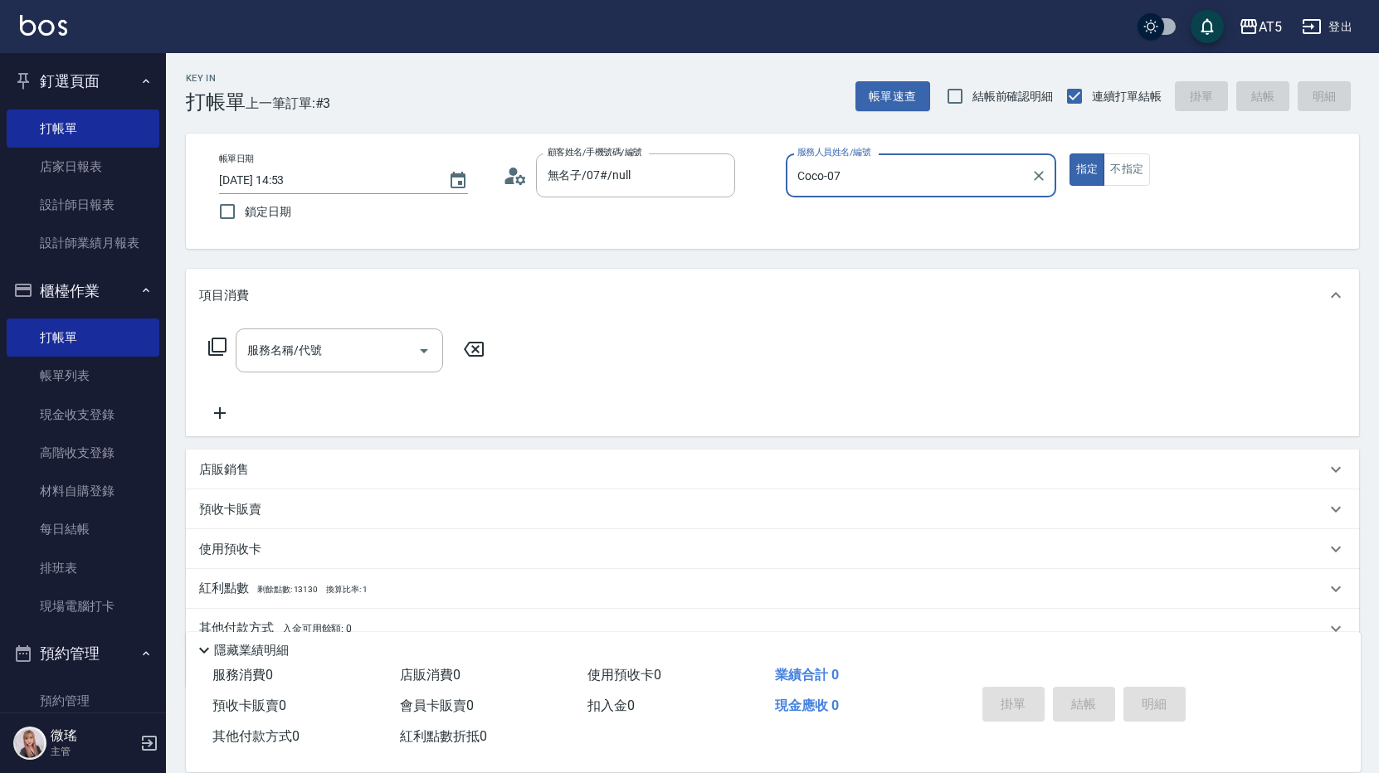
click at [202, 333] on div "服務名稱/代號 服務名稱/代號" at bounding box center [346, 350] width 295 height 44
drag, startPoint x: 202, startPoint y: 333, endPoint x: 214, endPoint y: 334, distance: 11.7
click at [214, 334] on div "服務名稱/代號 服務名稱/代號" at bounding box center [346, 350] width 295 height 44
click at [218, 348] on icon at bounding box center [217, 347] width 20 height 20
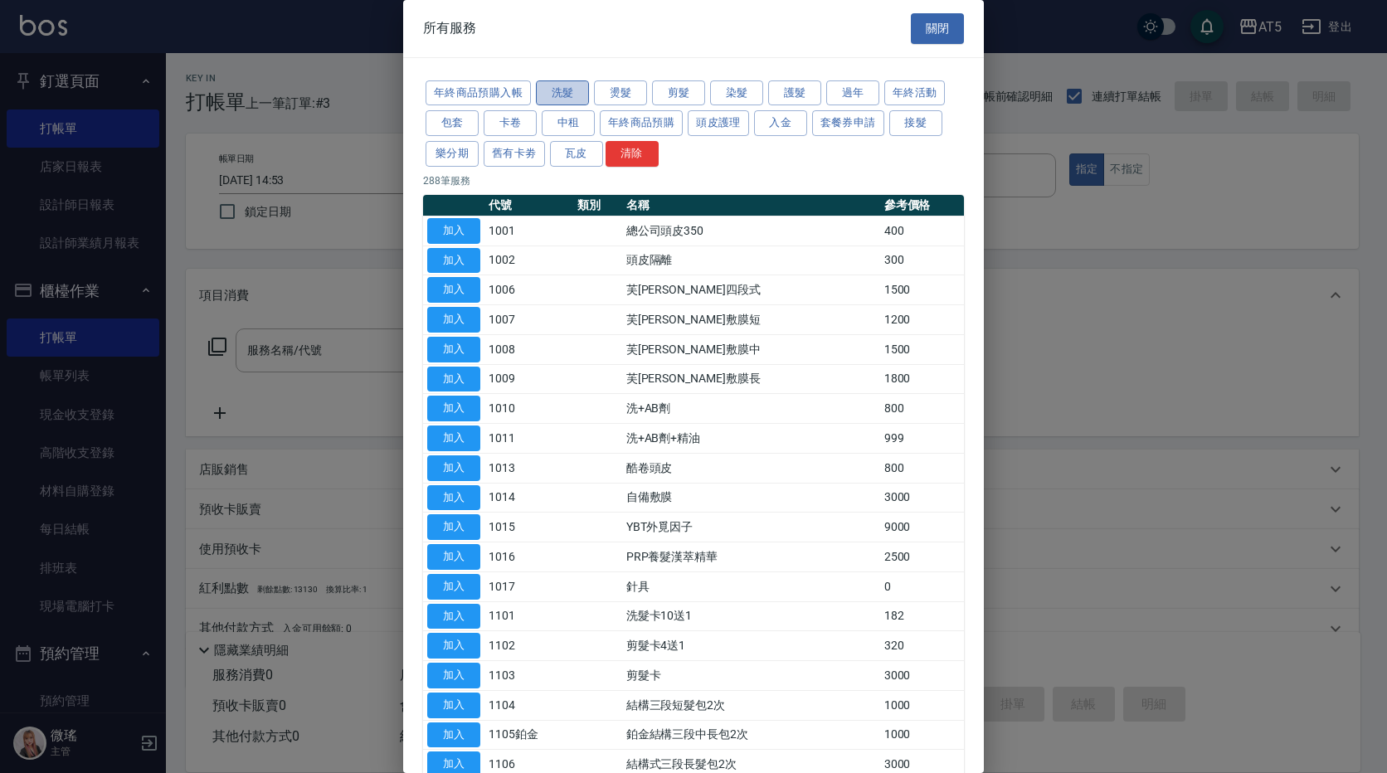
click at [575, 95] on button "洗髮" at bounding box center [562, 93] width 53 height 26
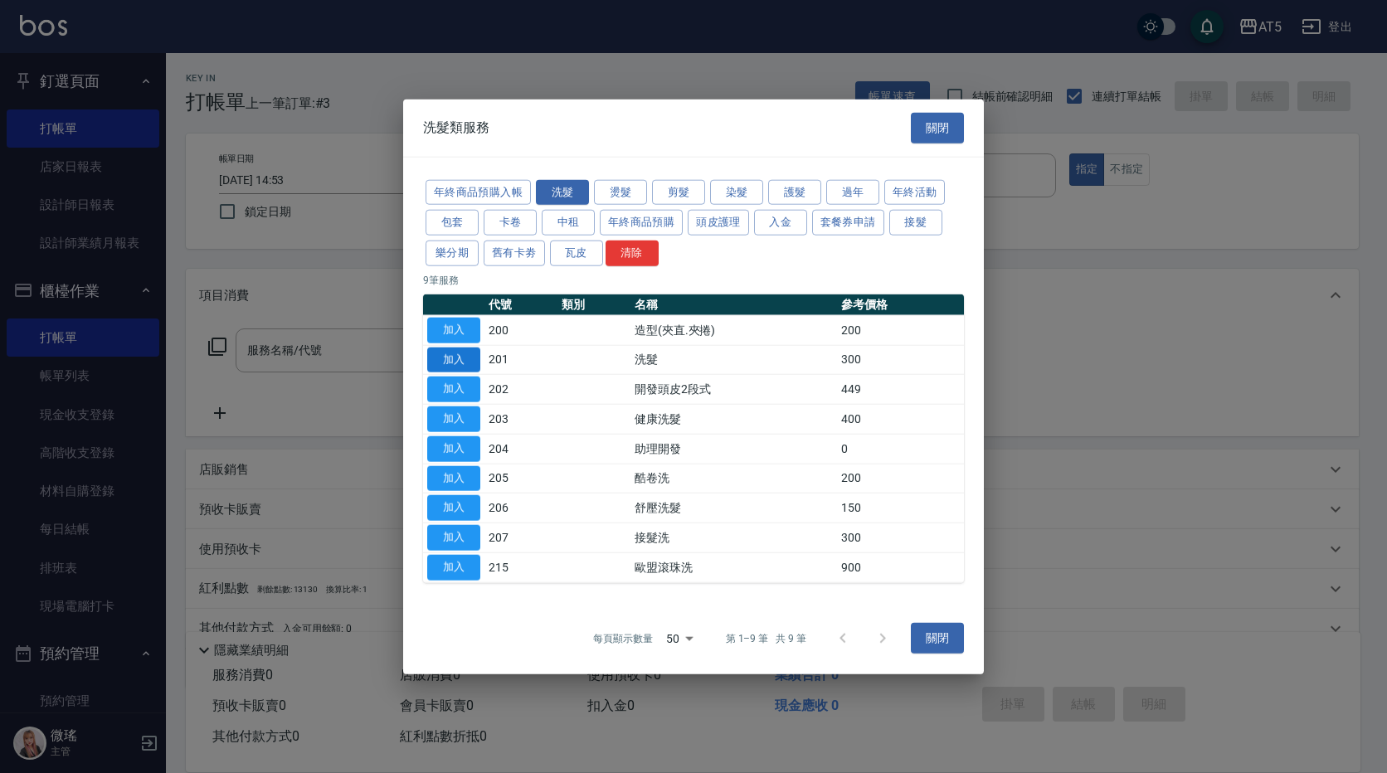
click at [467, 370] on button "加入" at bounding box center [453, 360] width 53 height 26
type input "洗髮(201)"
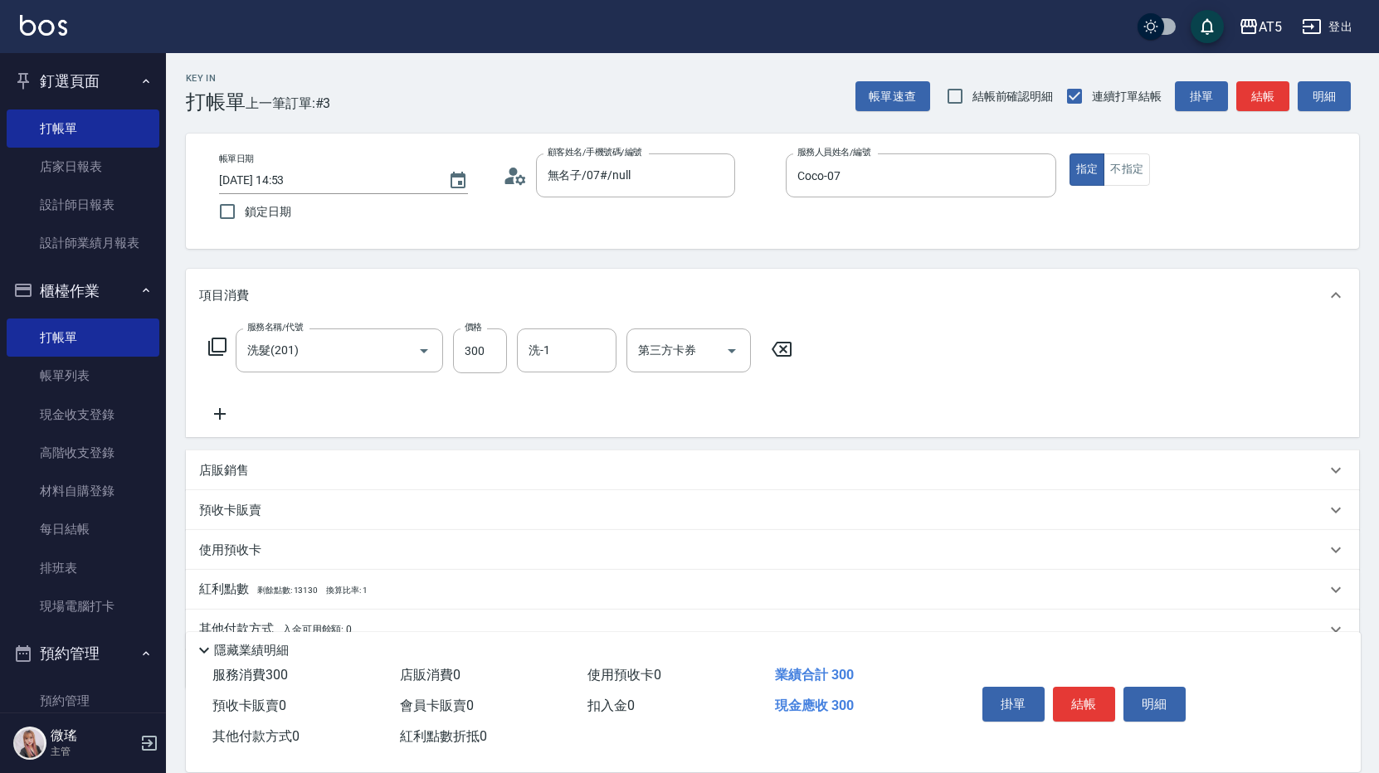
click at [204, 341] on div "服務名稱/代號 洗髮(201) 服務名稱/代號 價格 300 價格 洗-1 洗-1 第三方卡券 第三方卡券" at bounding box center [500, 350] width 603 height 45
click at [218, 346] on icon at bounding box center [217, 347] width 20 height 20
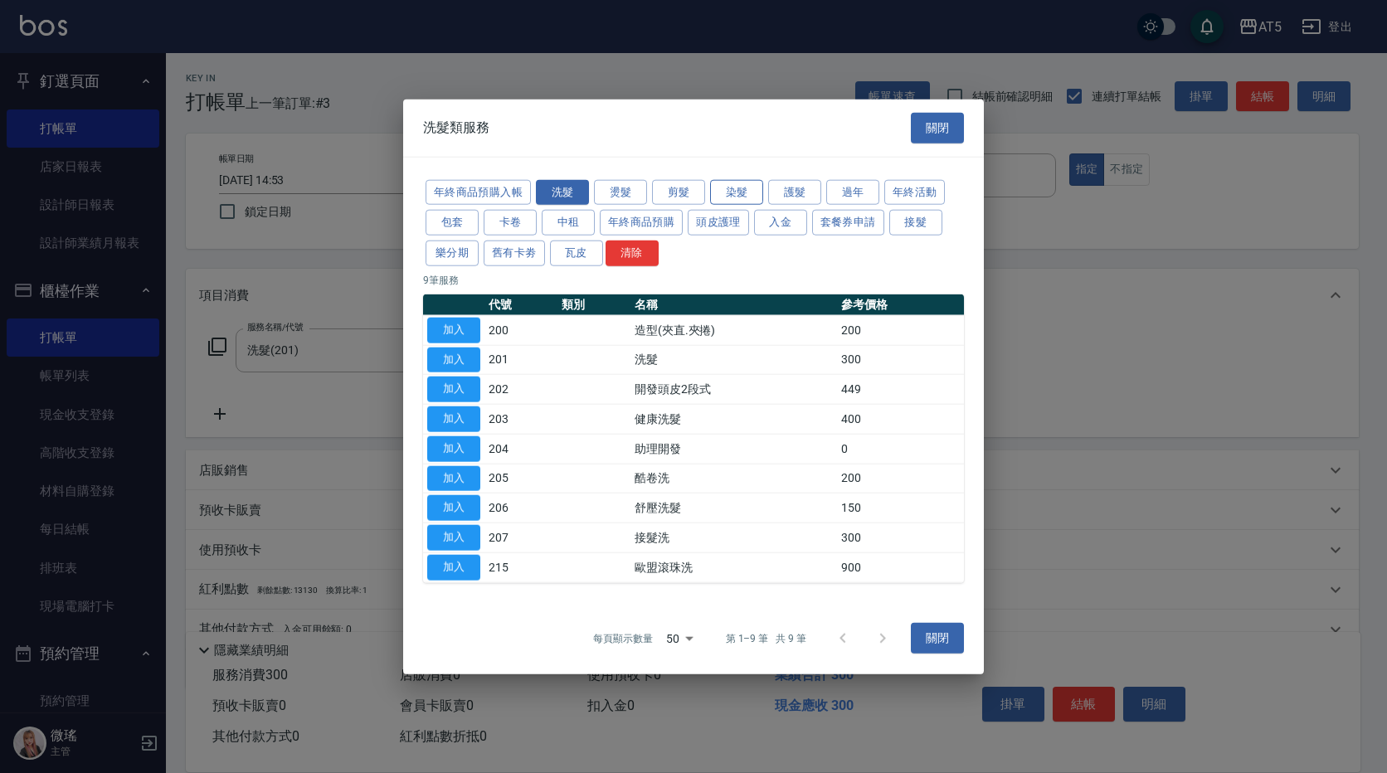
click at [747, 195] on button "染髮" at bounding box center [736, 192] width 53 height 26
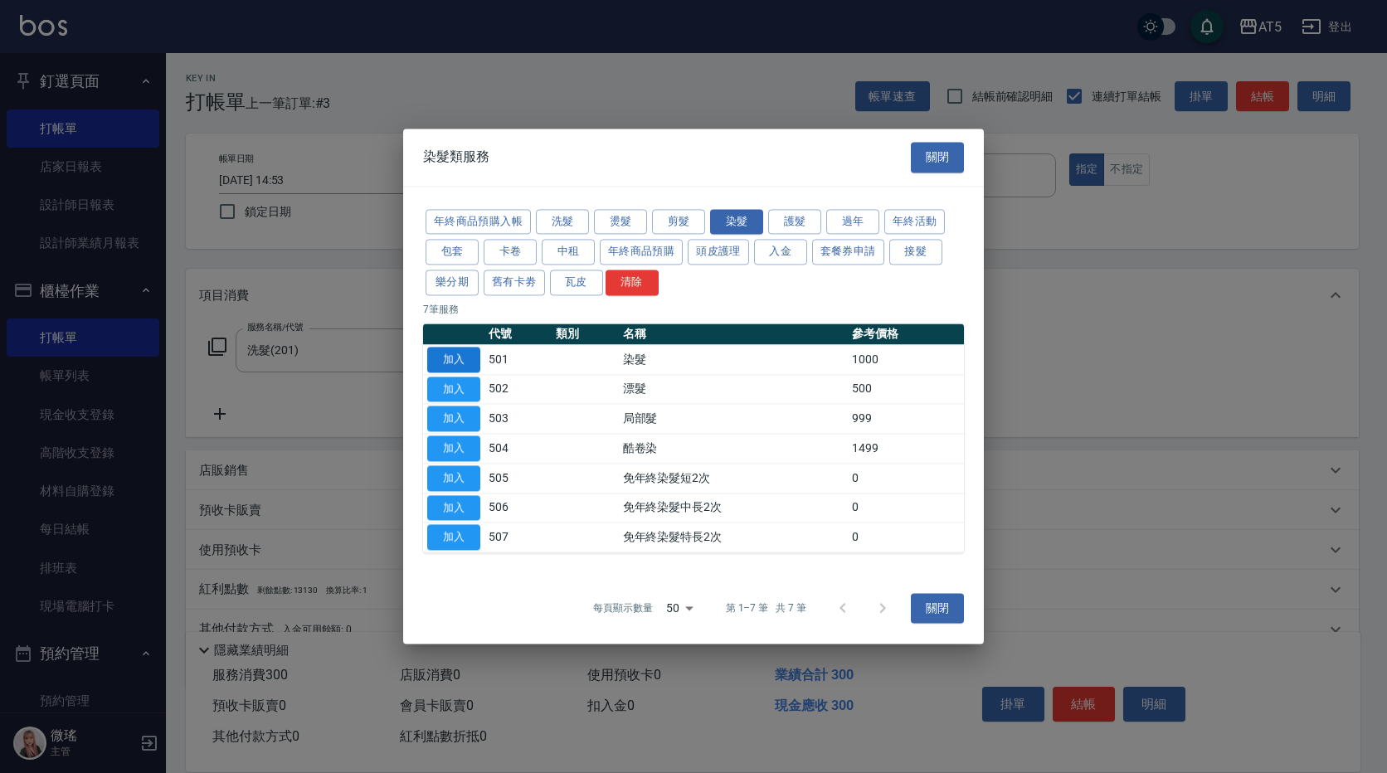
click at [471, 369] on button "加入" at bounding box center [453, 360] width 53 height 26
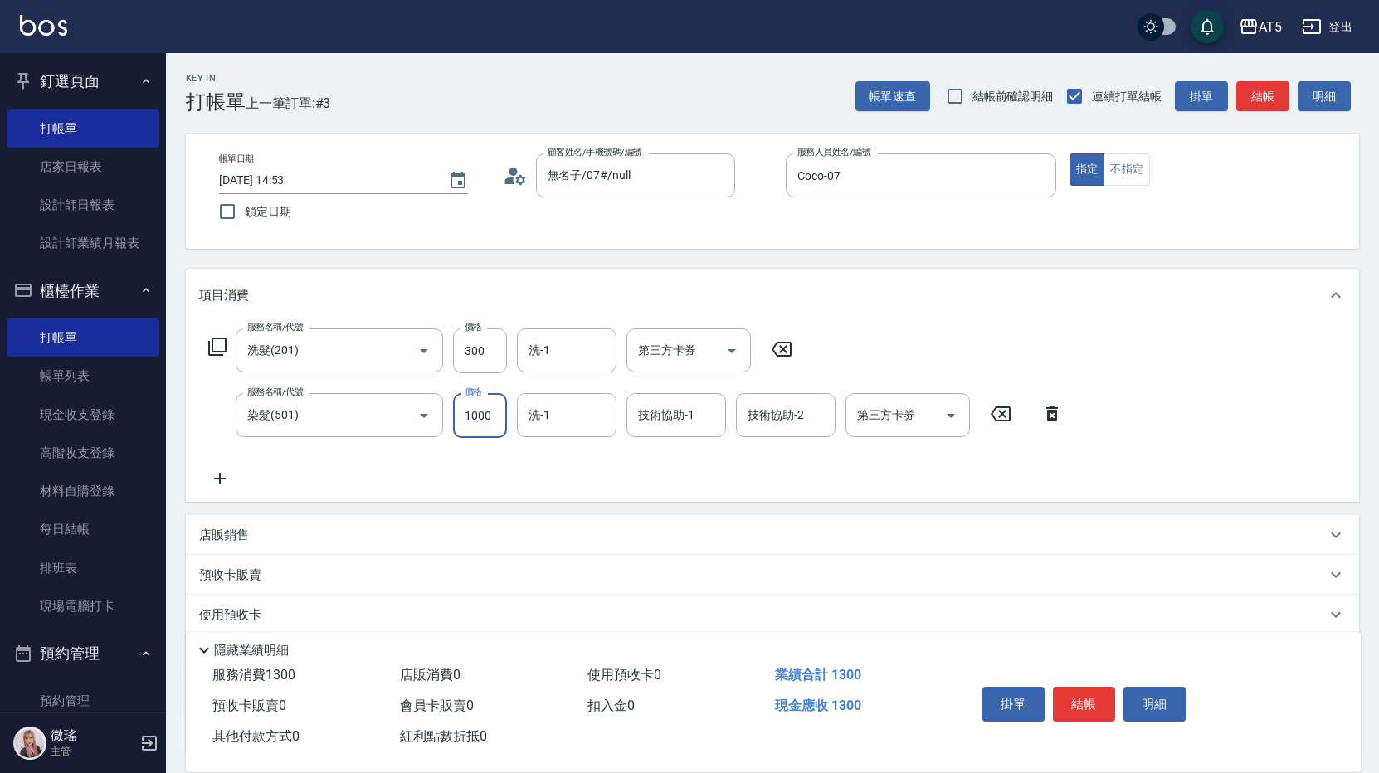
type input "30"
type input "120"
type input "40"
type input "1200"
type input "150"
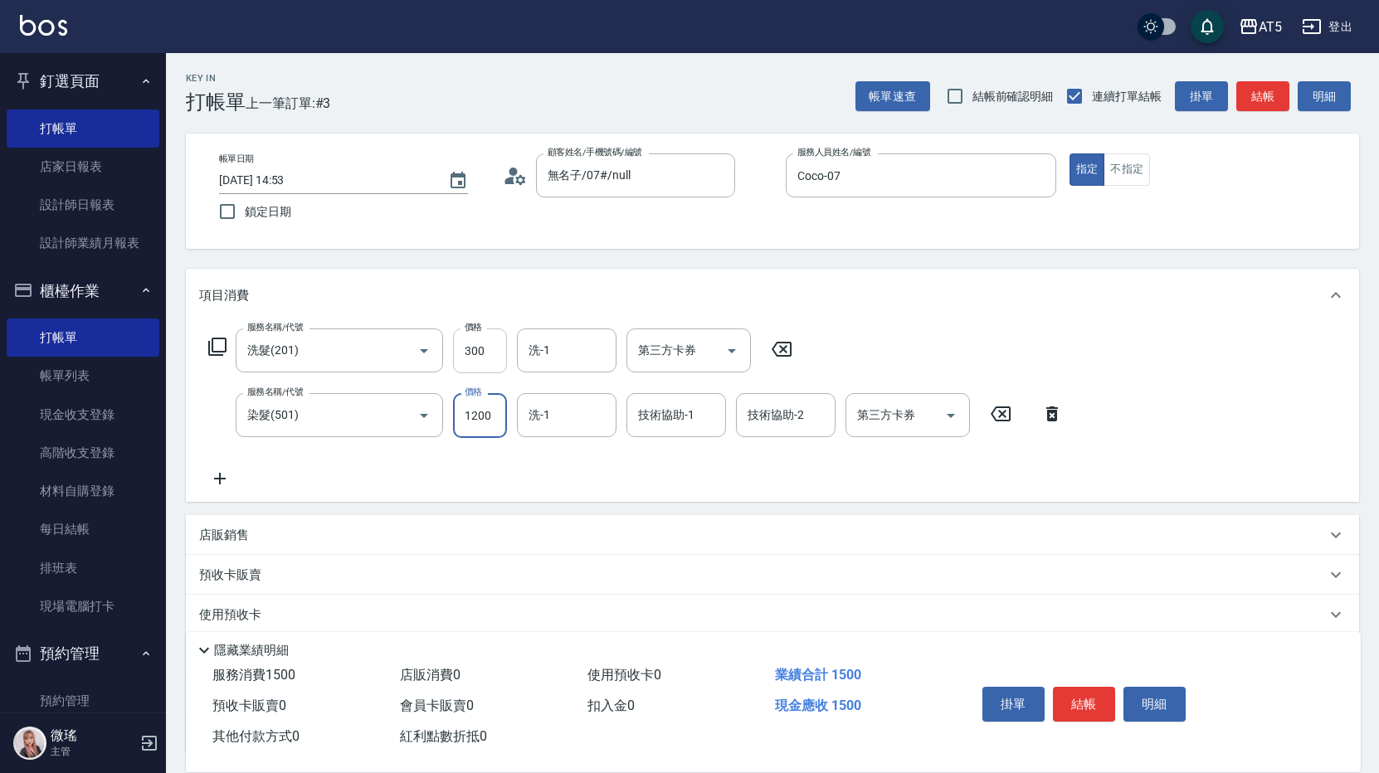
type input "1200"
click at [492, 357] on input "300" at bounding box center [480, 350] width 54 height 45
type input "120"
type input "320"
type input "150"
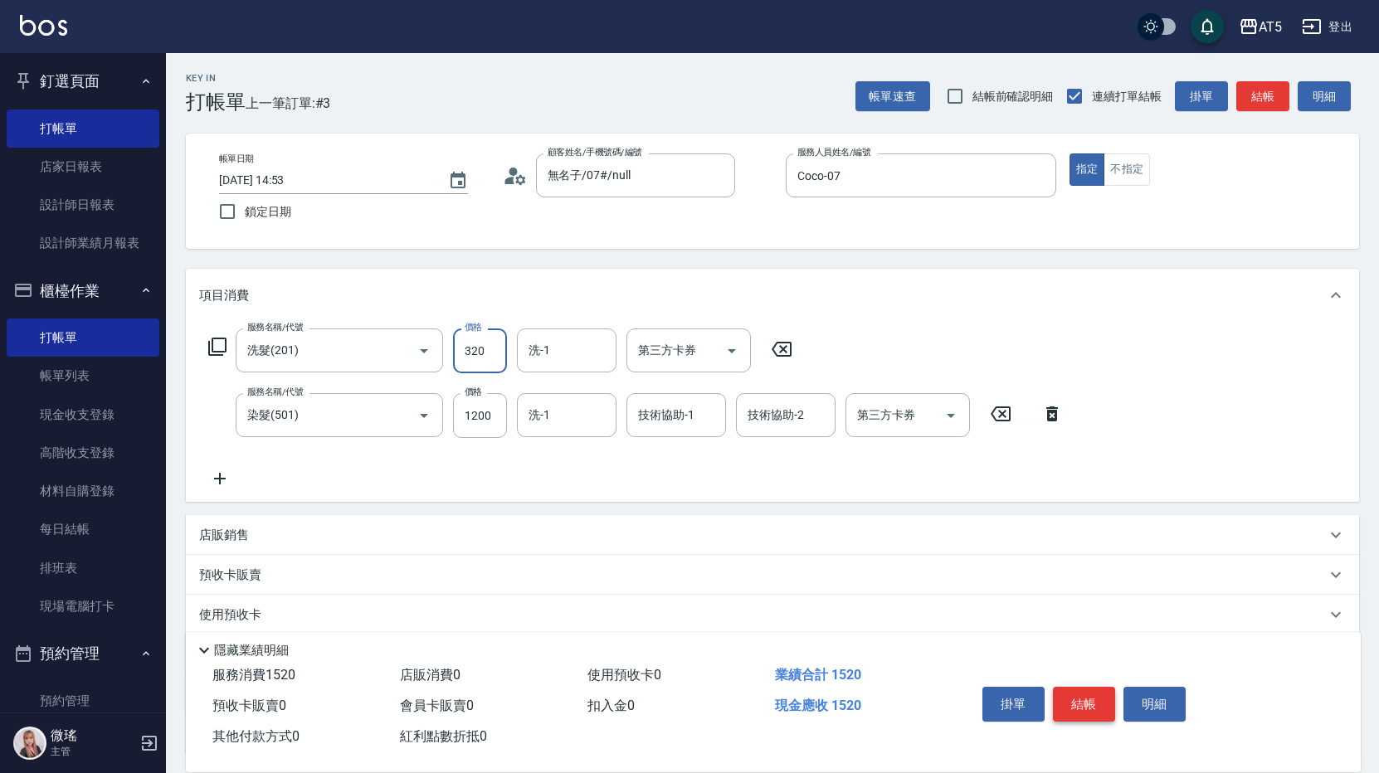
type input "320"
click at [1078, 688] on button "結帳" at bounding box center [1084, 704] width 62 height 35
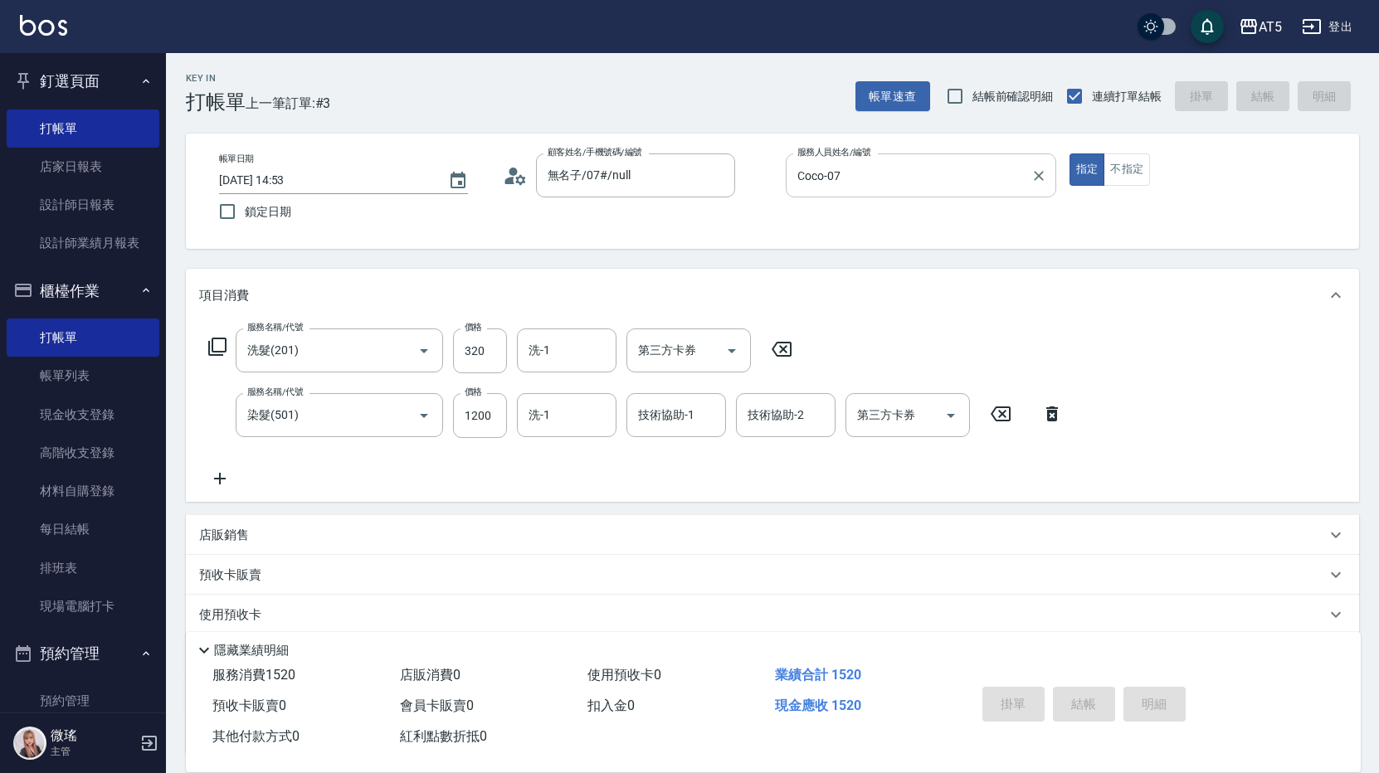
type input "[DATE] 14:54"
type input "0"
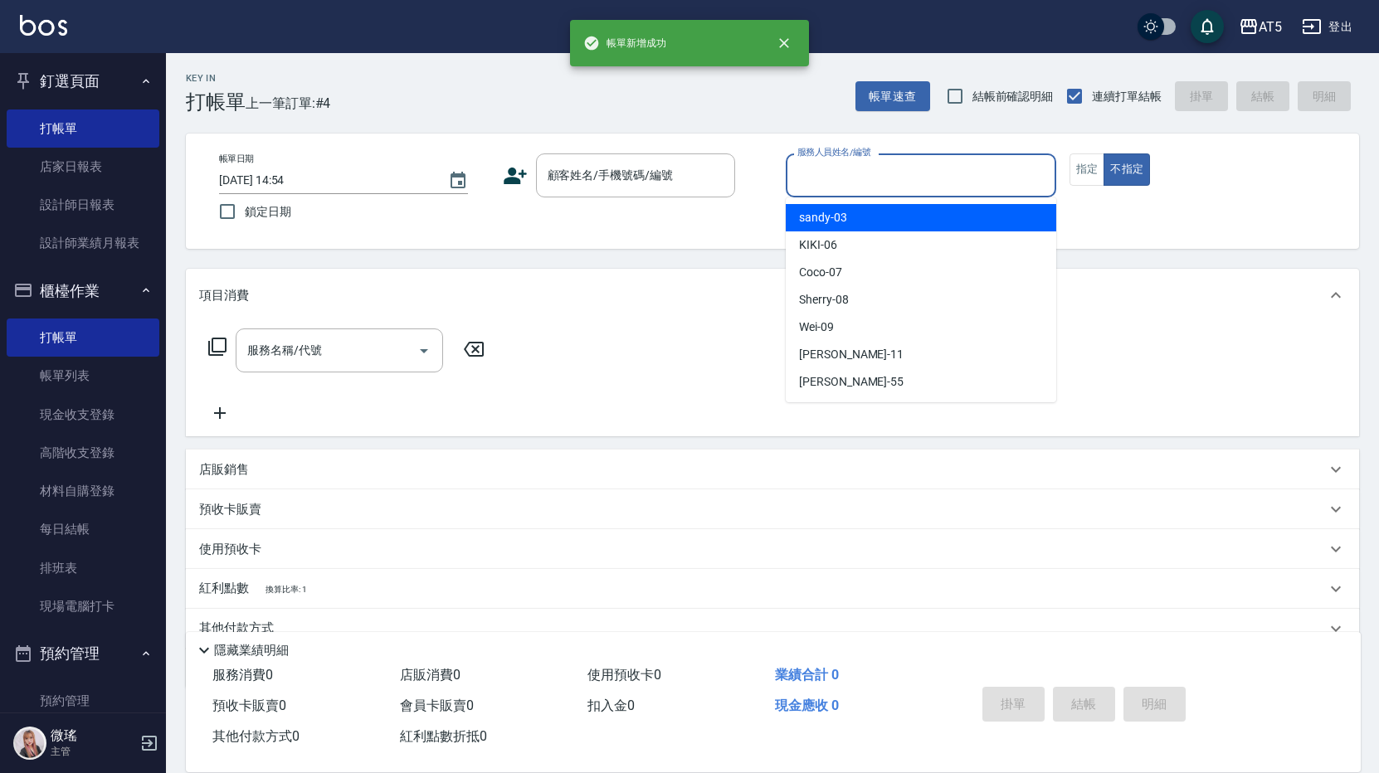
click at [887, 185] on input "服務人員姓名/編號" at bounding box center [920, 175] width 255 height 29
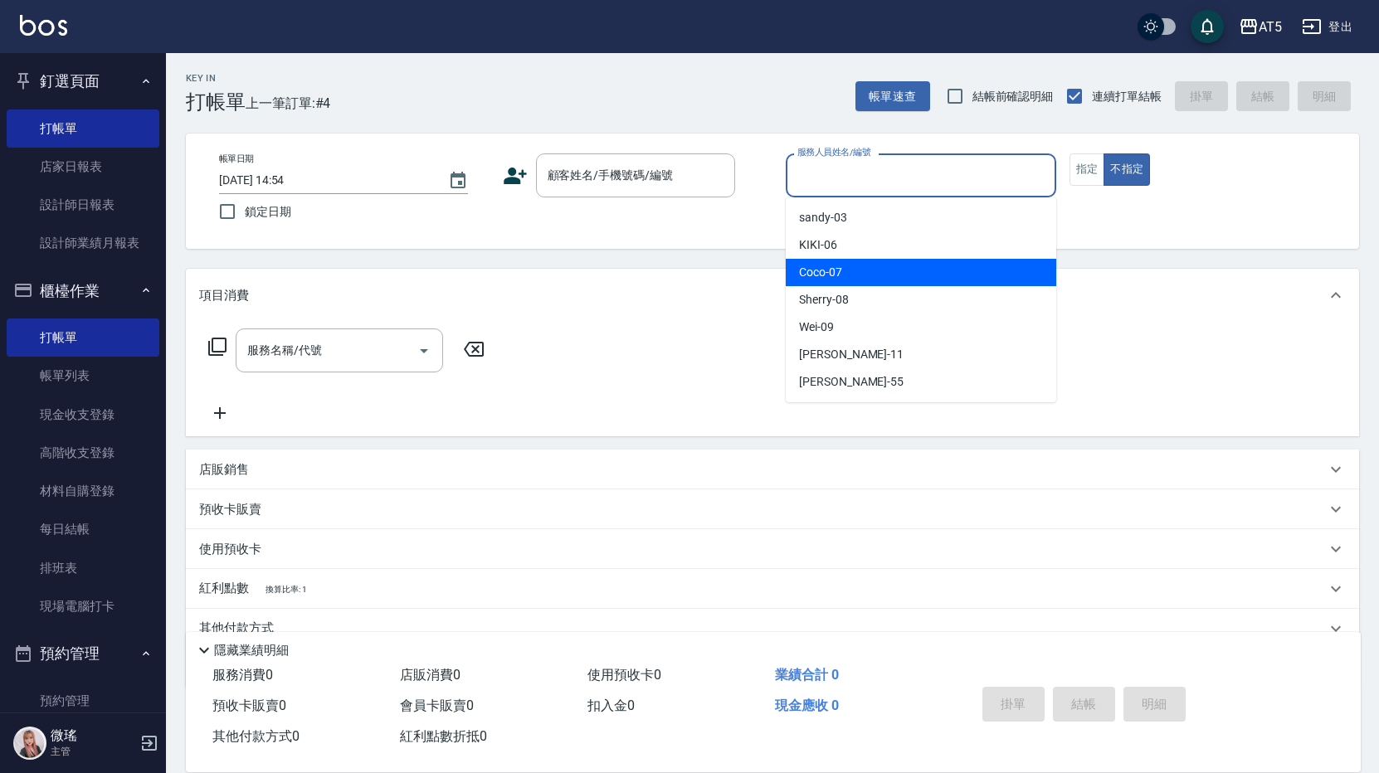
click at [881, 269] on div "Coco -07" at bounding box center [921, 272] width 270 height 27
type input "Coco-07"
click at [881, 269] on div "項目消費" at bounding box center [772, 295] width 1173 height 53
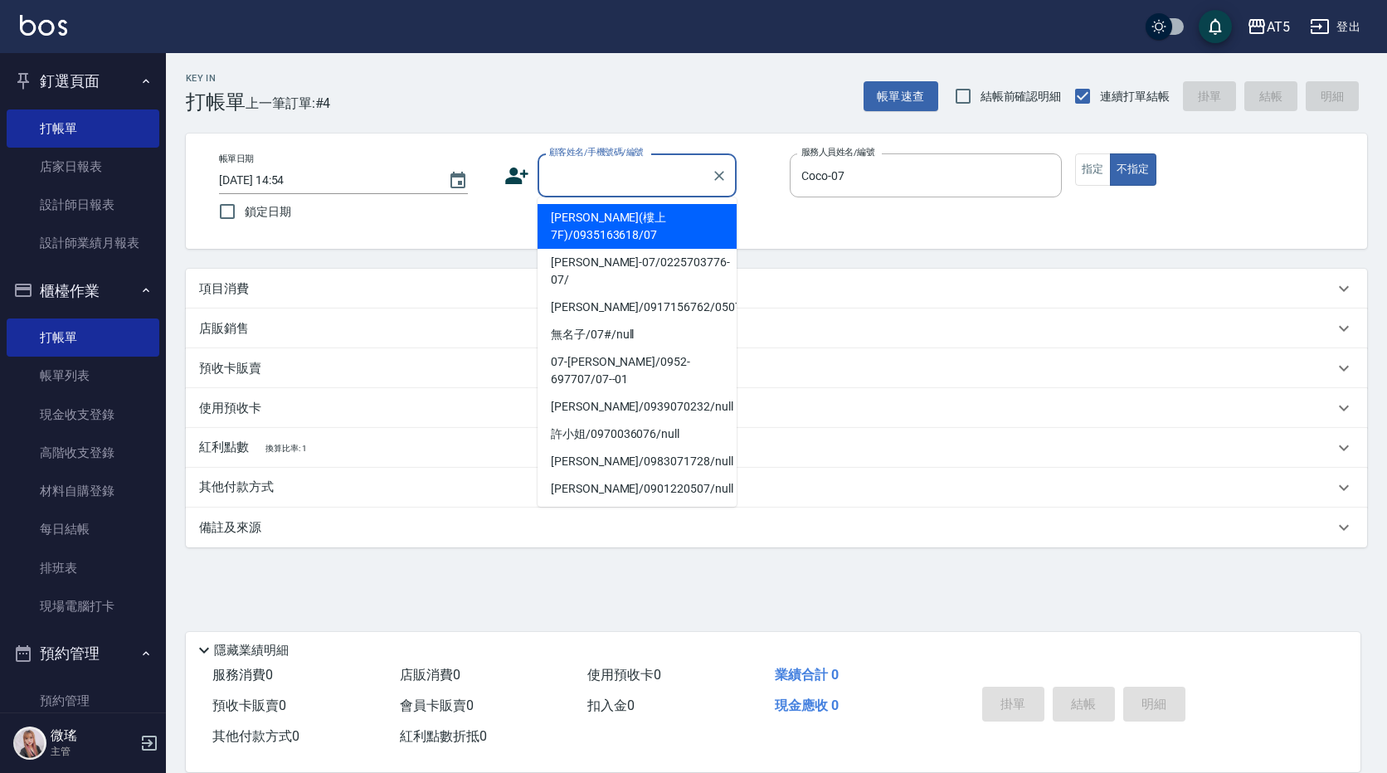
click at [653, 167] on input "顧客姓名/手機號碼/編號" at bounding box center [624, 175] width 159 height 29
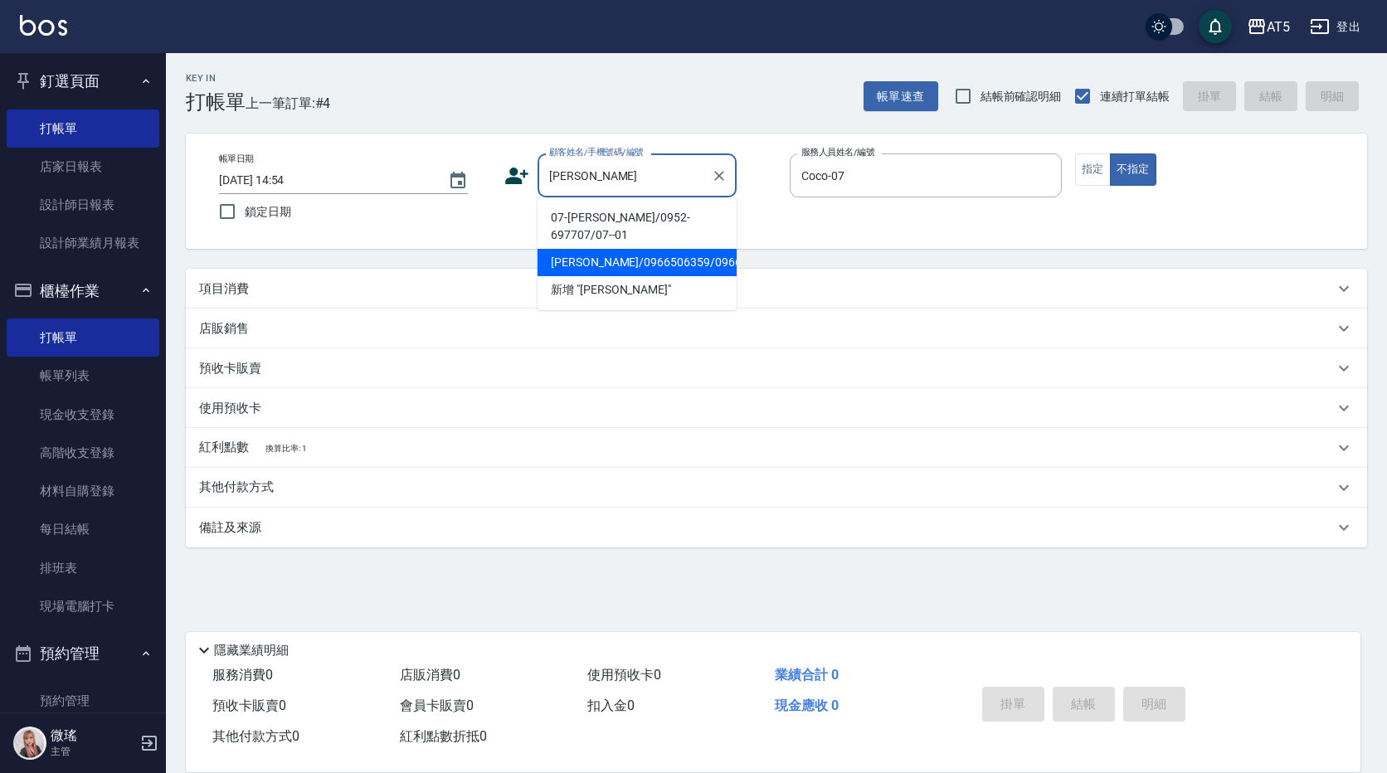
click at [606, 220] on li "07-[PERSON_NAME]/0952-697707/07--01" at bounding box center [637, 226] width 199 height 45
click at [606, 220] on div "帳單日期 [DATE] 14:54 鎖定日期 顧客姓名/手機號碼/編號 [PERSON_NAME]姓名/手機號碼/編號 服務人員姓名/編號 Coco-07 服…" at bounding box center [776, 190] width 1141 height 75
type input "07-[PERSON_NAME]/0952-697707/07--01"
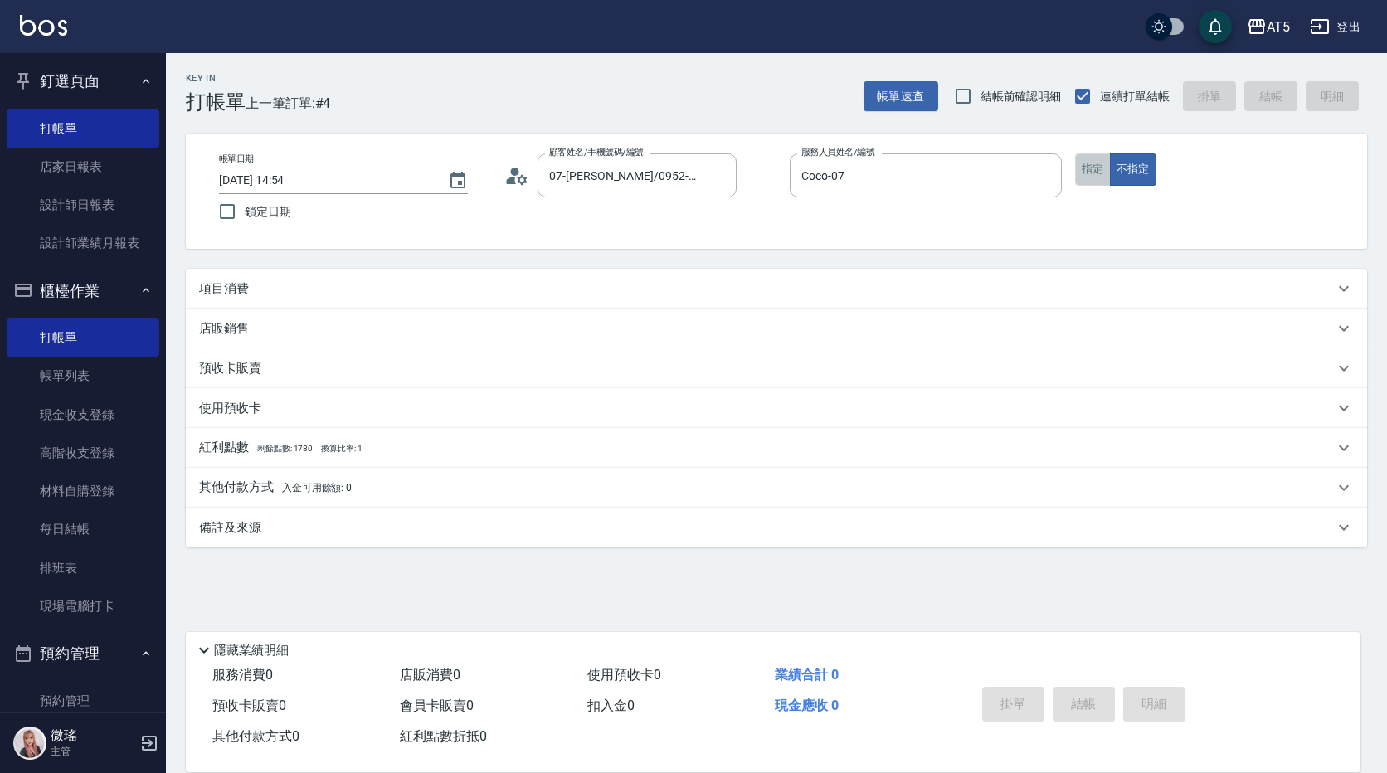
click at [1099, 172] on button "指定" at bounding box center [1093, 169] width 36 height 32
click at [279, 282] on div "項目消費" at bounding box center [766, 288] width 1135 height 17
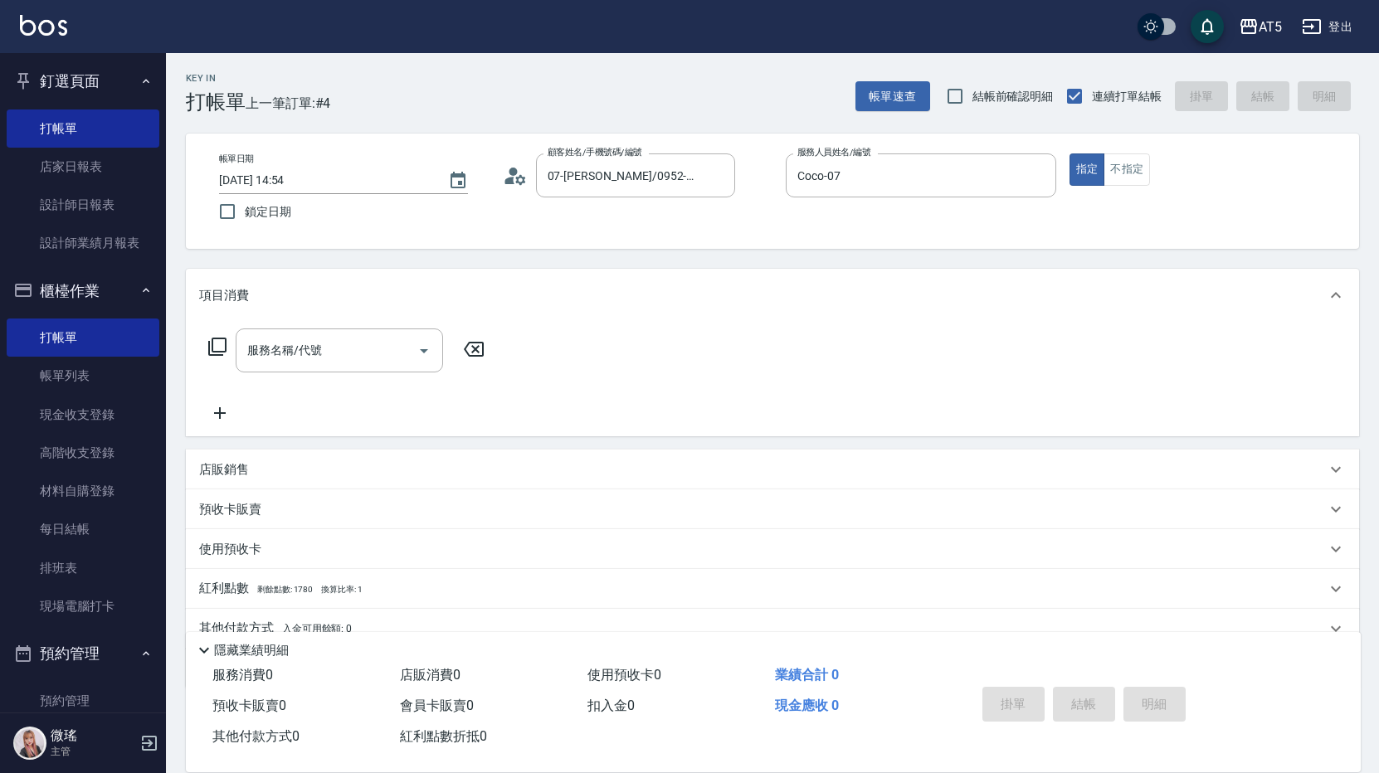
click at [216, 345] on icon at bounding box center [217, 347] width 20 height 20
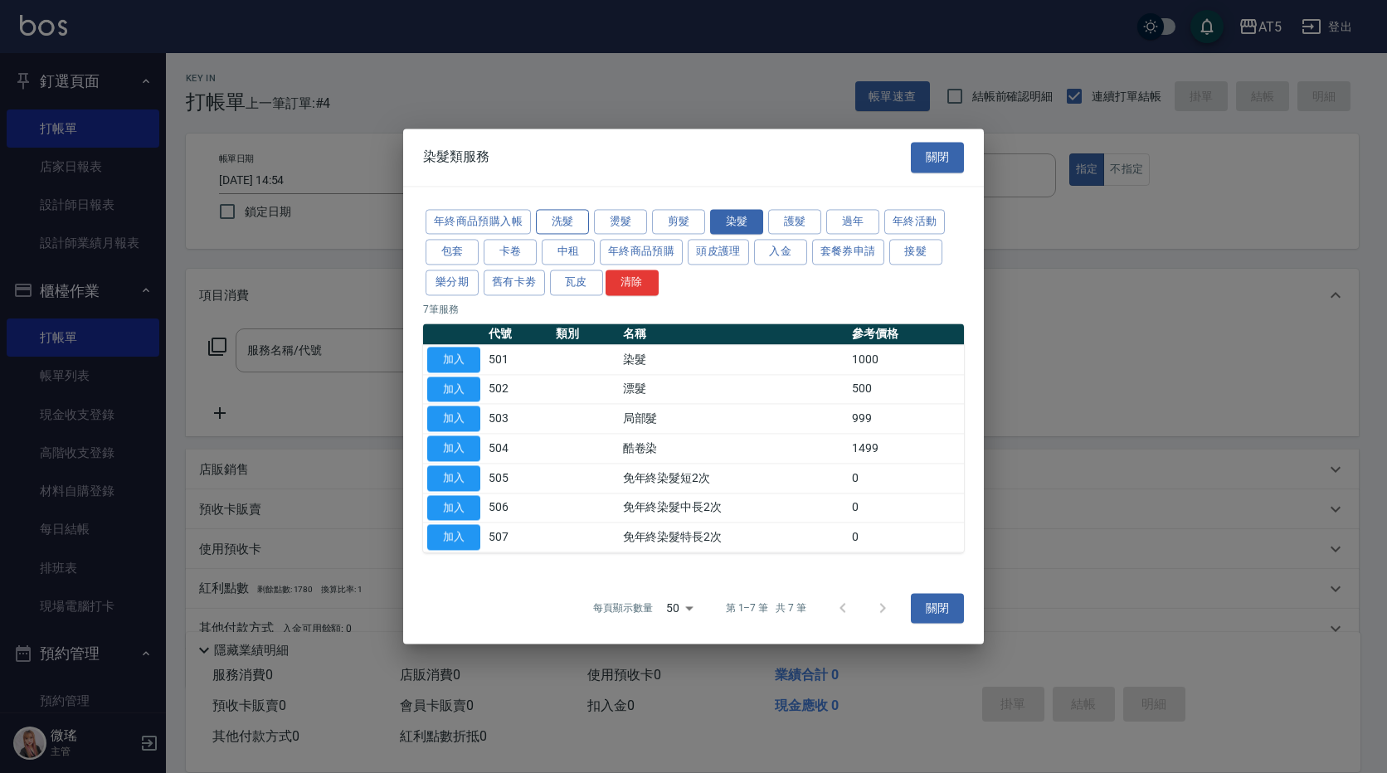
click at [560, 230] on button "洗髮" at bounding box center [562, 222] width 53 height 26
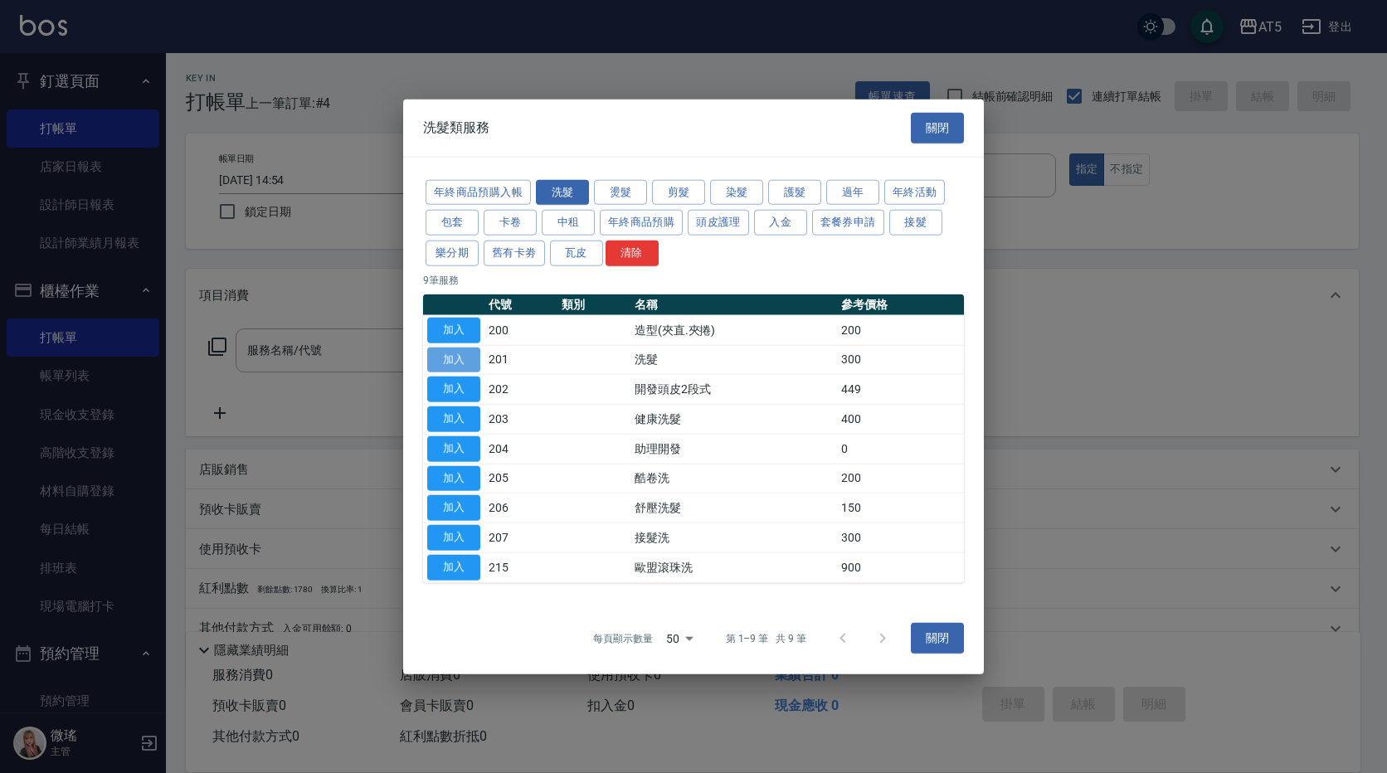
click at [456, 362] on button "加入" at bounding box center [453, 360] width 53 height 26
type input "洗髮(201)"
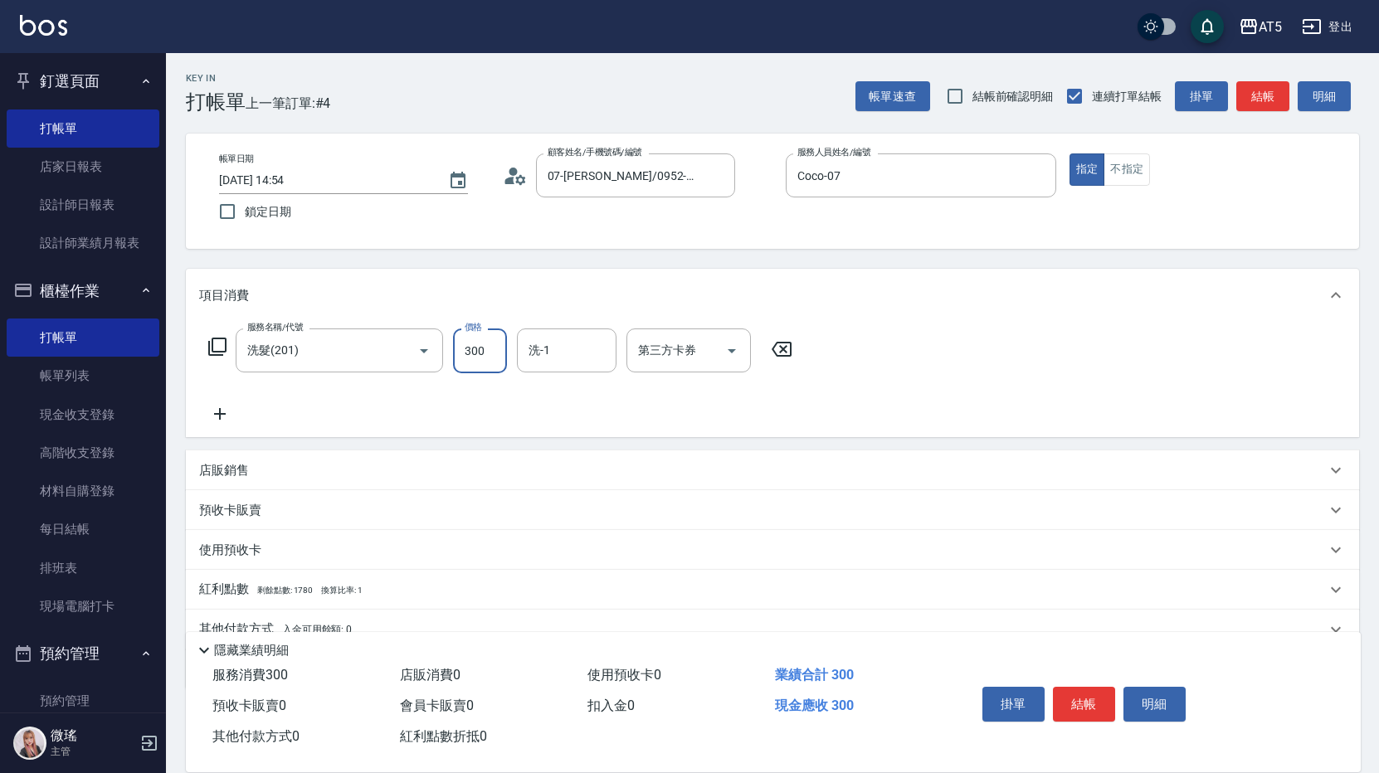
click at [486, 367] on input "300" at bounding box center [480, 350] width 54 height 45
type input "0"
type input "400"
type input "40"
type input "400"
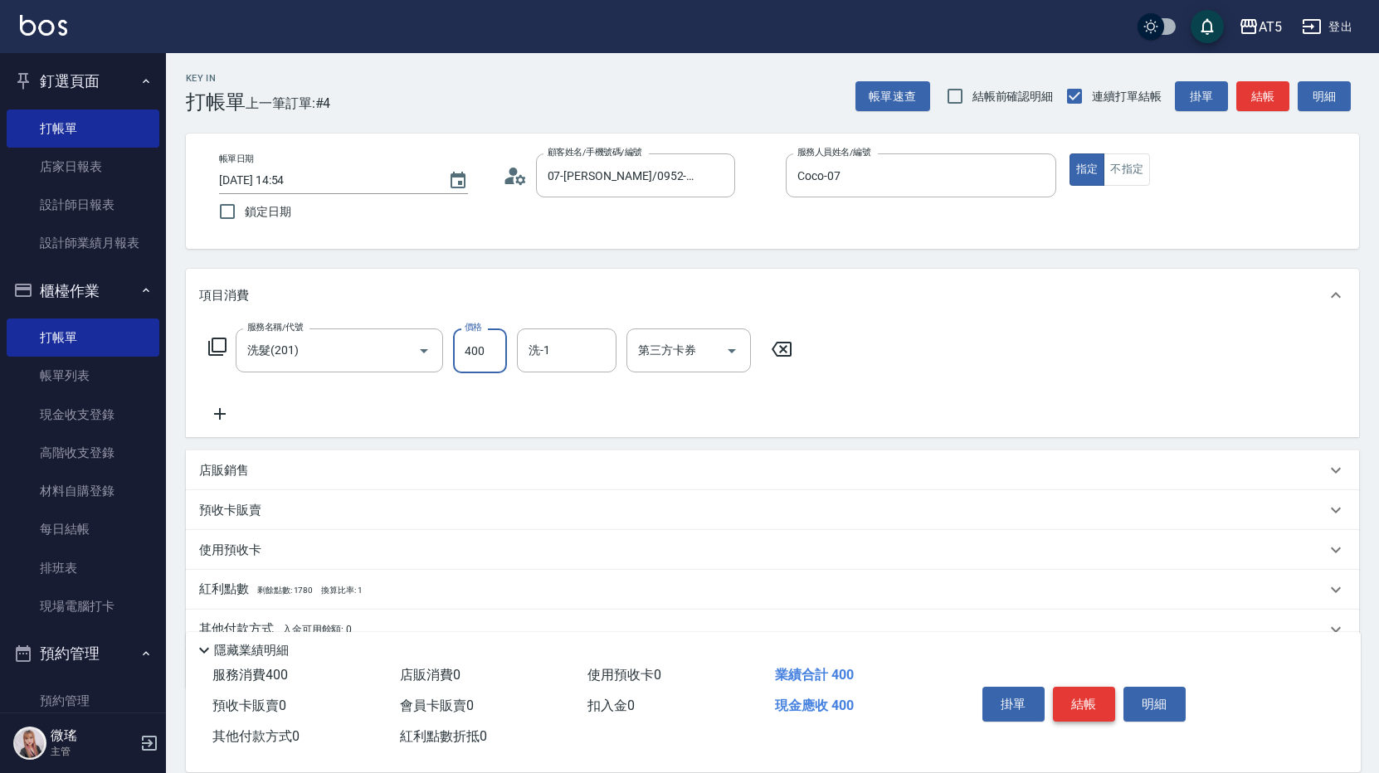
click at [1068, 692] on button "結帳" at bounding box center [1084, 704] width 62 height 35
click at [1068, 692] on div "掛單 結帳 明細" at bounding box center [1083, 706] width 216 height 52
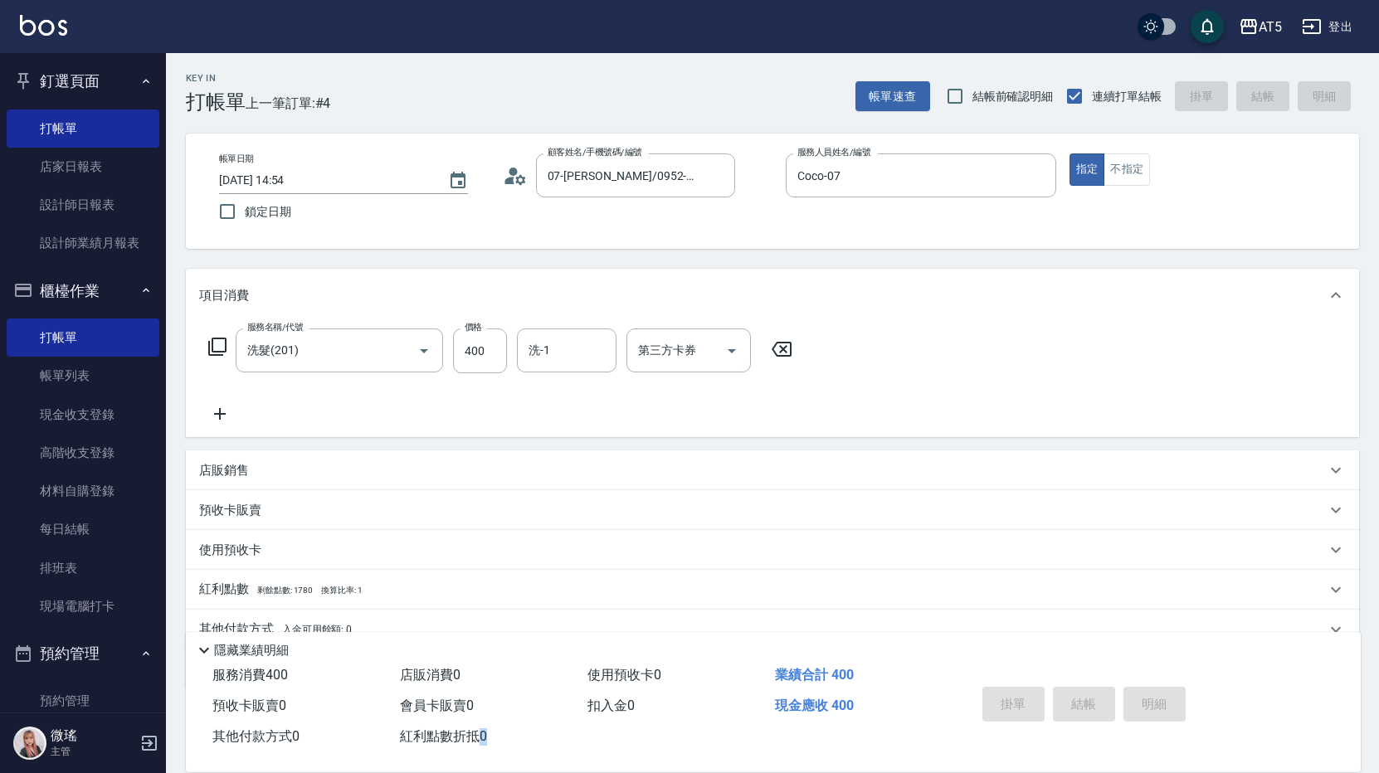
type input "0"
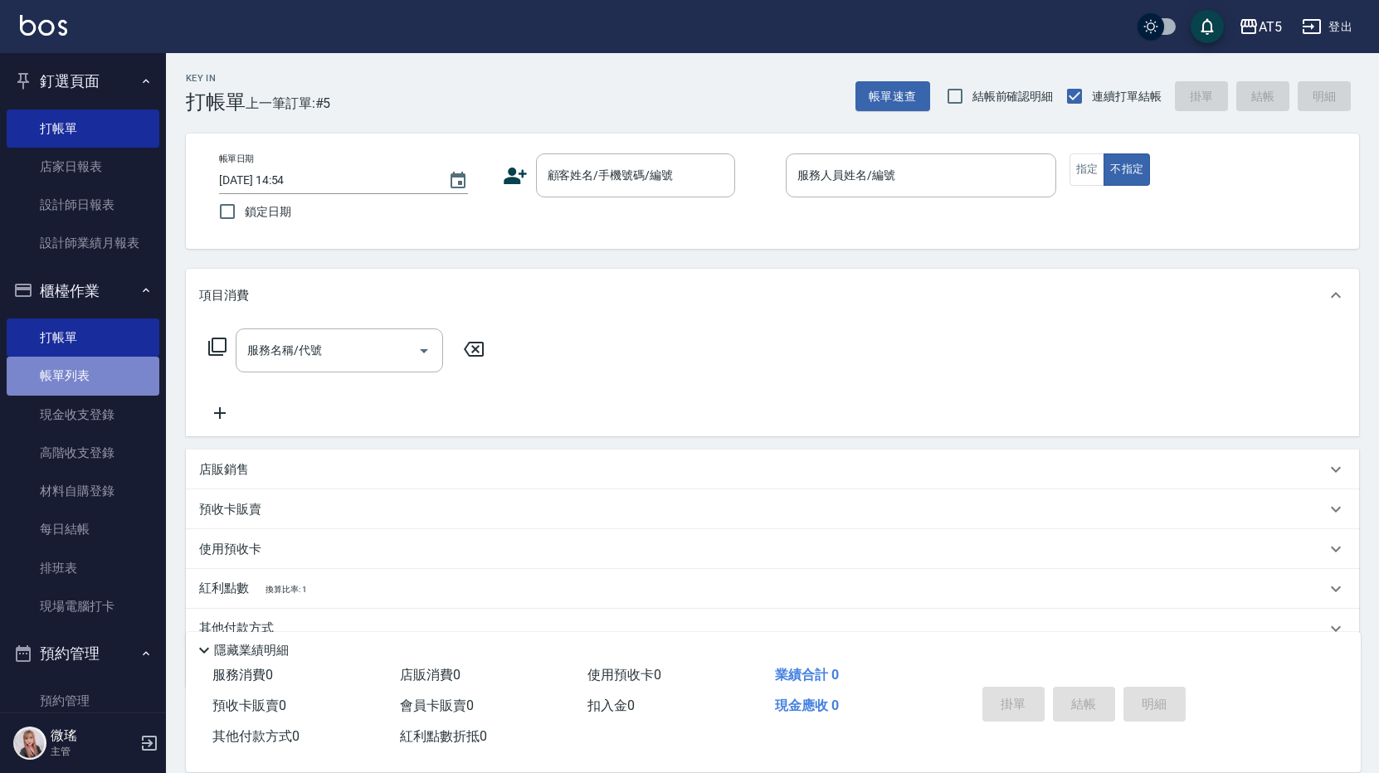
click at [87, 386] on link "帳單列表" at bounding box center [83, 376] width 153 height 38
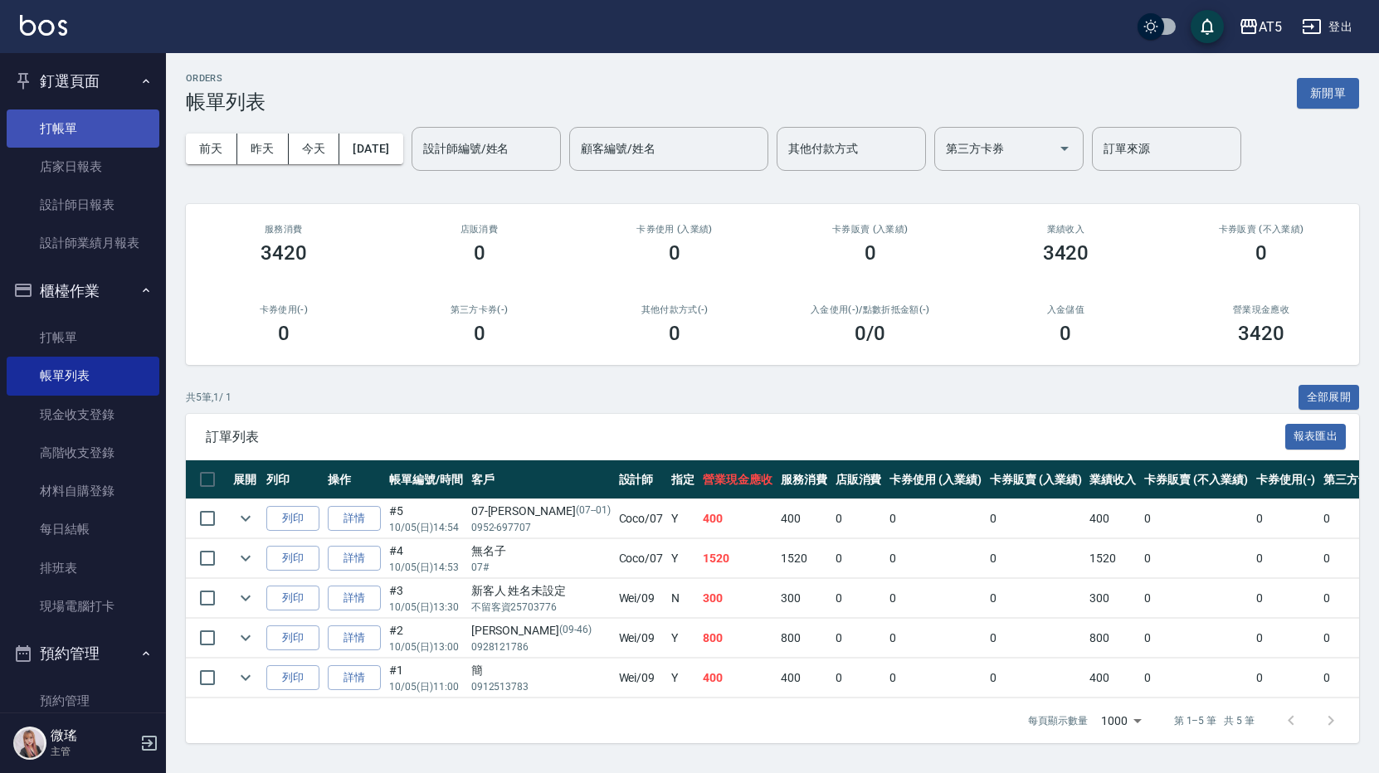
click at [66, 130] on link "打帳單" at bounding box center [83, 128] width 153 height 38
